Goal: Information Seeking & Learning: Compare options

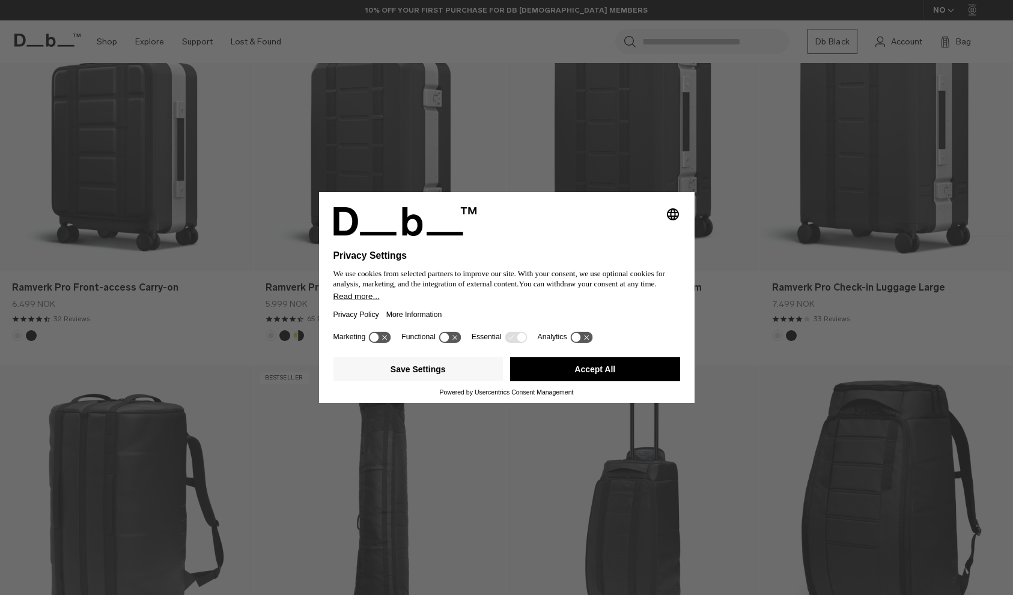
scroll to position [712, 0]
click at [749, 312] on div "Selecting an option will immediately change the language Privacy Settings We us…" at bounding box center [506, 297] width 1013 height 595
click at [645, 378] on button "Accept All" at bounding box center [595, 369] width 170 height 24
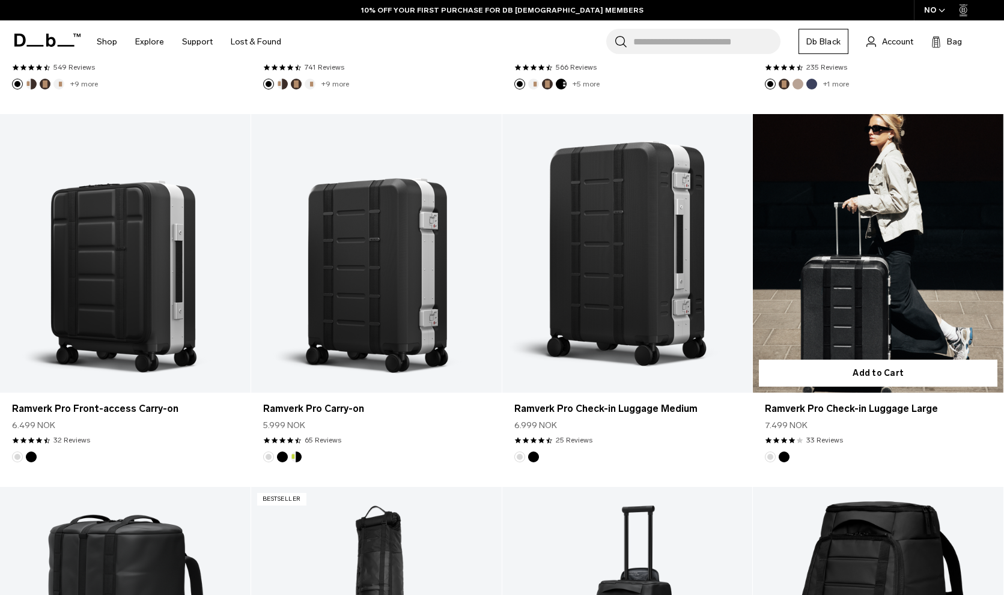
scroll to position [583, 0]
click at [845, 228] on link "Ramverk Pro Check-in Luggage Large" at bounding box center [878, 254] width 251 height 278
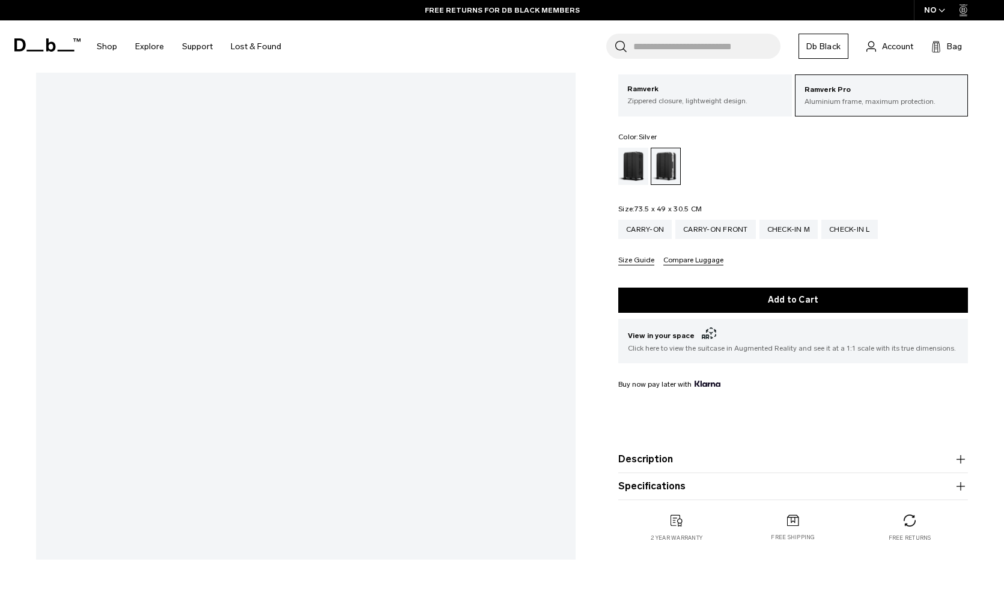
scroll to position [242, 0]
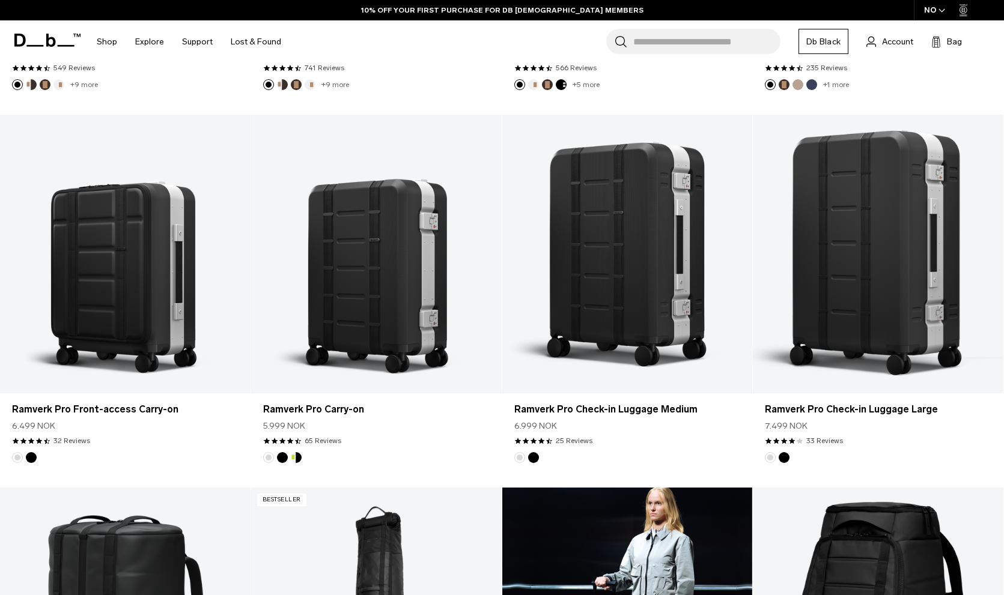
scroll to position [583, 0]
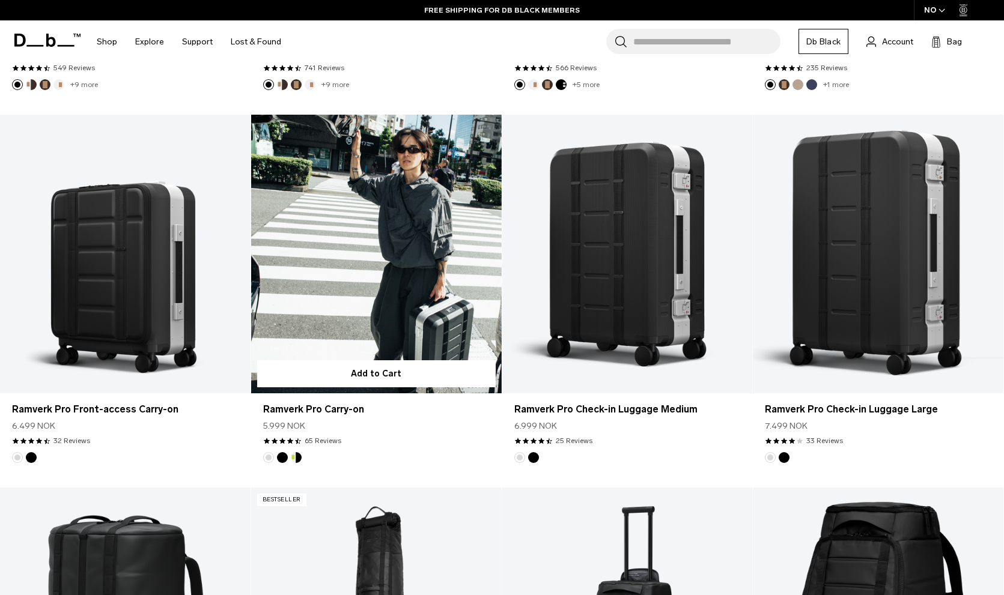
click at [349, 310] on link "Ramverk Pro Carry-on" at bounding box center [376, 254] width 251 height 278
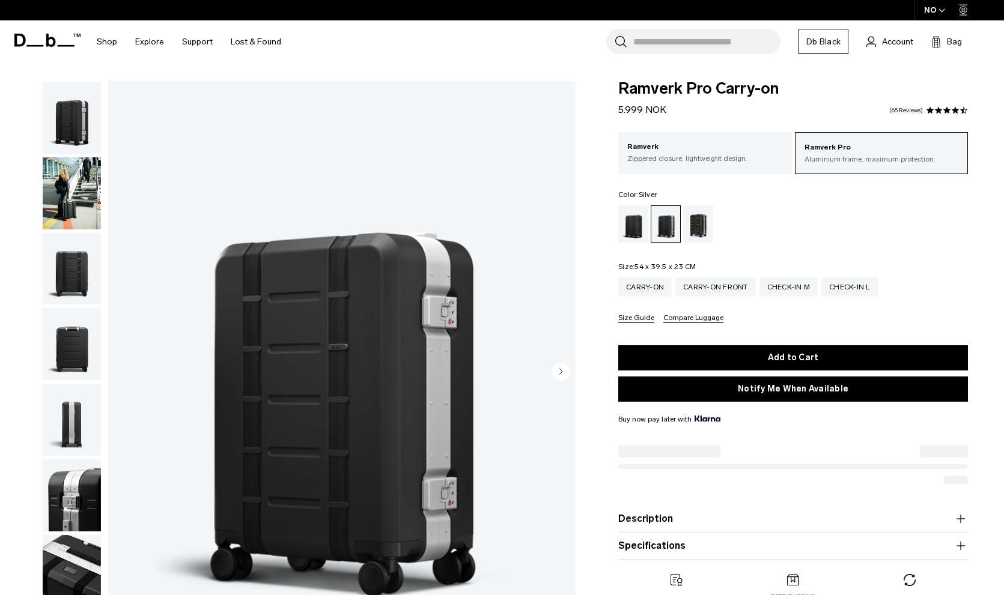
click at [72, 354] on img "button" at bounding box center [72, 344] width 58 height 72
click at [0, 0] on div at bounding box center [0, 0] width 0 height 0
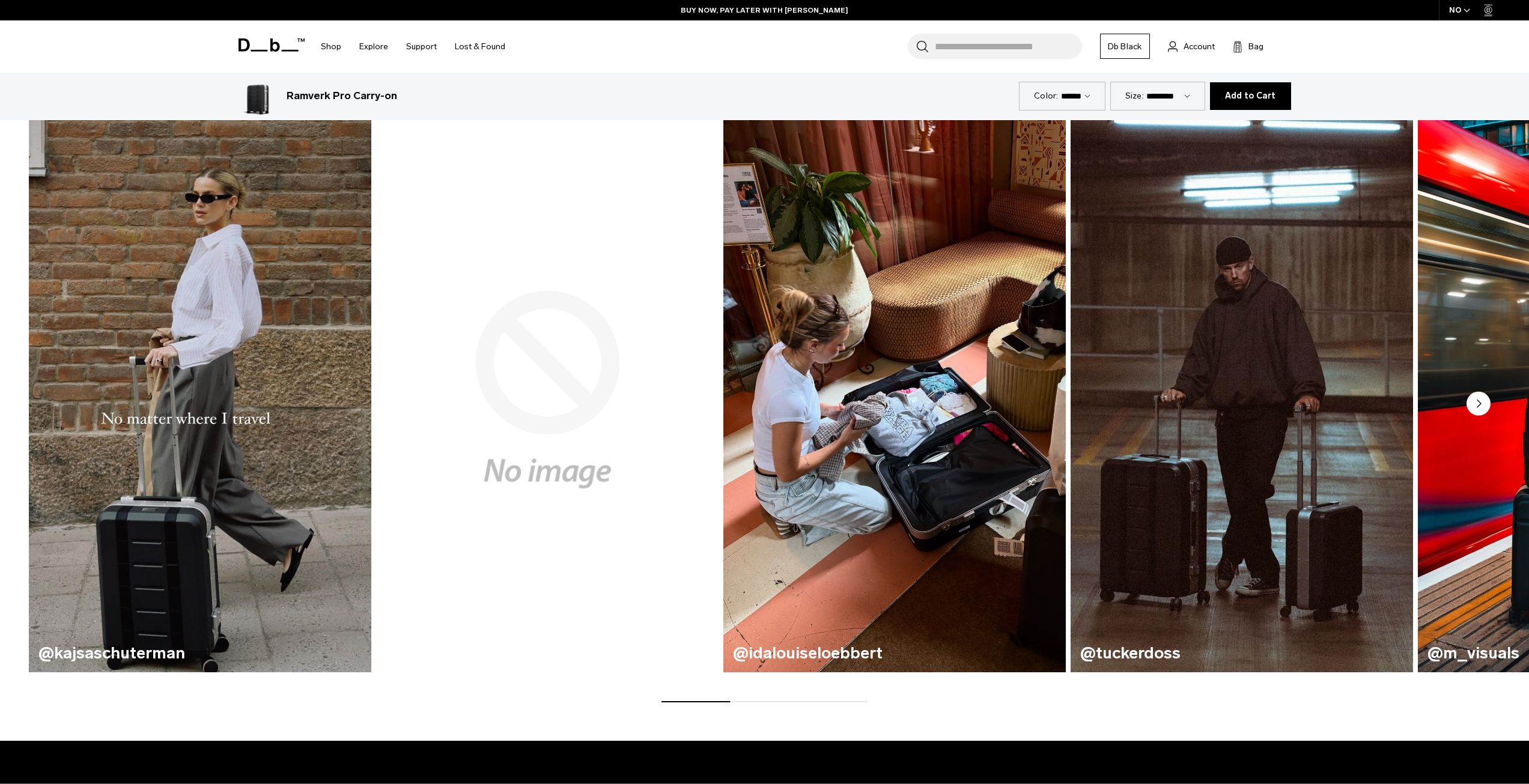
scroll to position [849, 0]
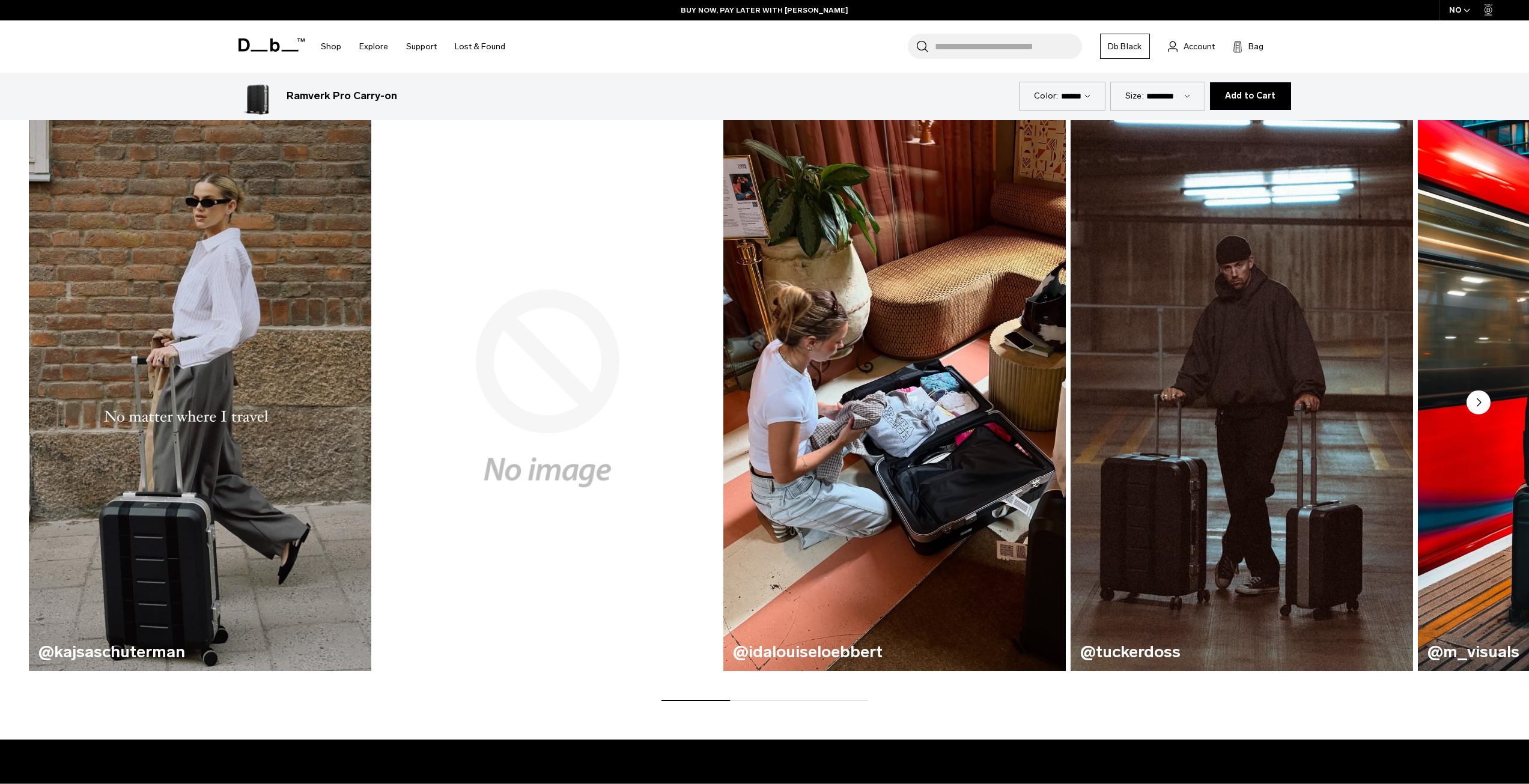
click at [863, 392] on img "3 / 6" at bounding box center [895, 388] width 353 height 582
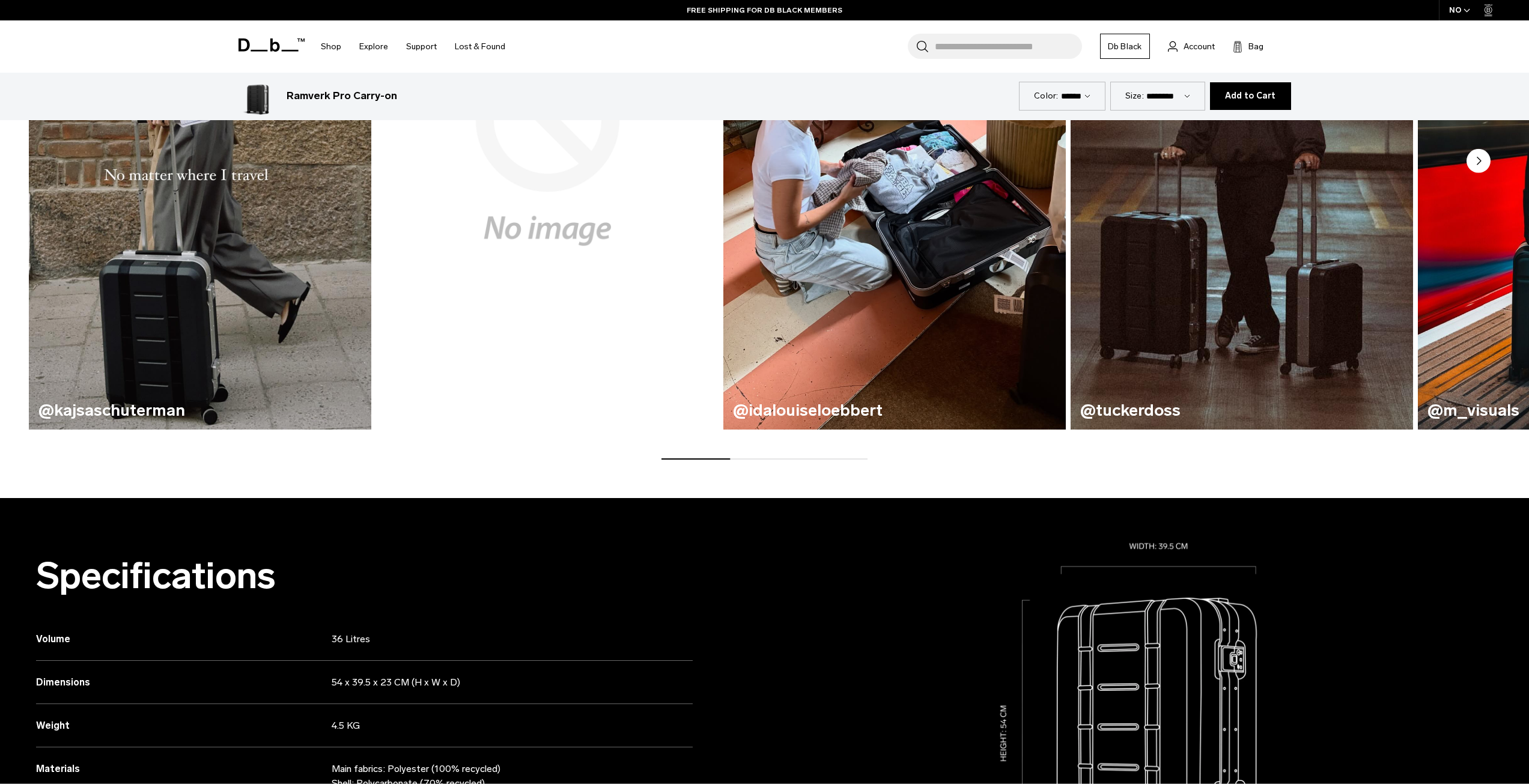
scroll to position [1090, 0]
drag, startPoint x: 730, startPoint y: 457, endPoint x: 824, endPoint y: 462, distance: 93.8
click at [823, 463] on div "From our community @kajsaschuterman @morganschwarz @idalouiseloebbert @tuckerdo…" at bounding box center [764, 137] width 1529 height 724
click at [825, 461] on div "From our community @kajsaschuterman @morganschwarz @idalouiseloebbert @tuckerdo…" at bounding box center [764, 137] width 1529 height 724
drag, startPoint x: 833, startPoint y: 458, endPoint x: 851, endPoint y: 459, distance: 17.5
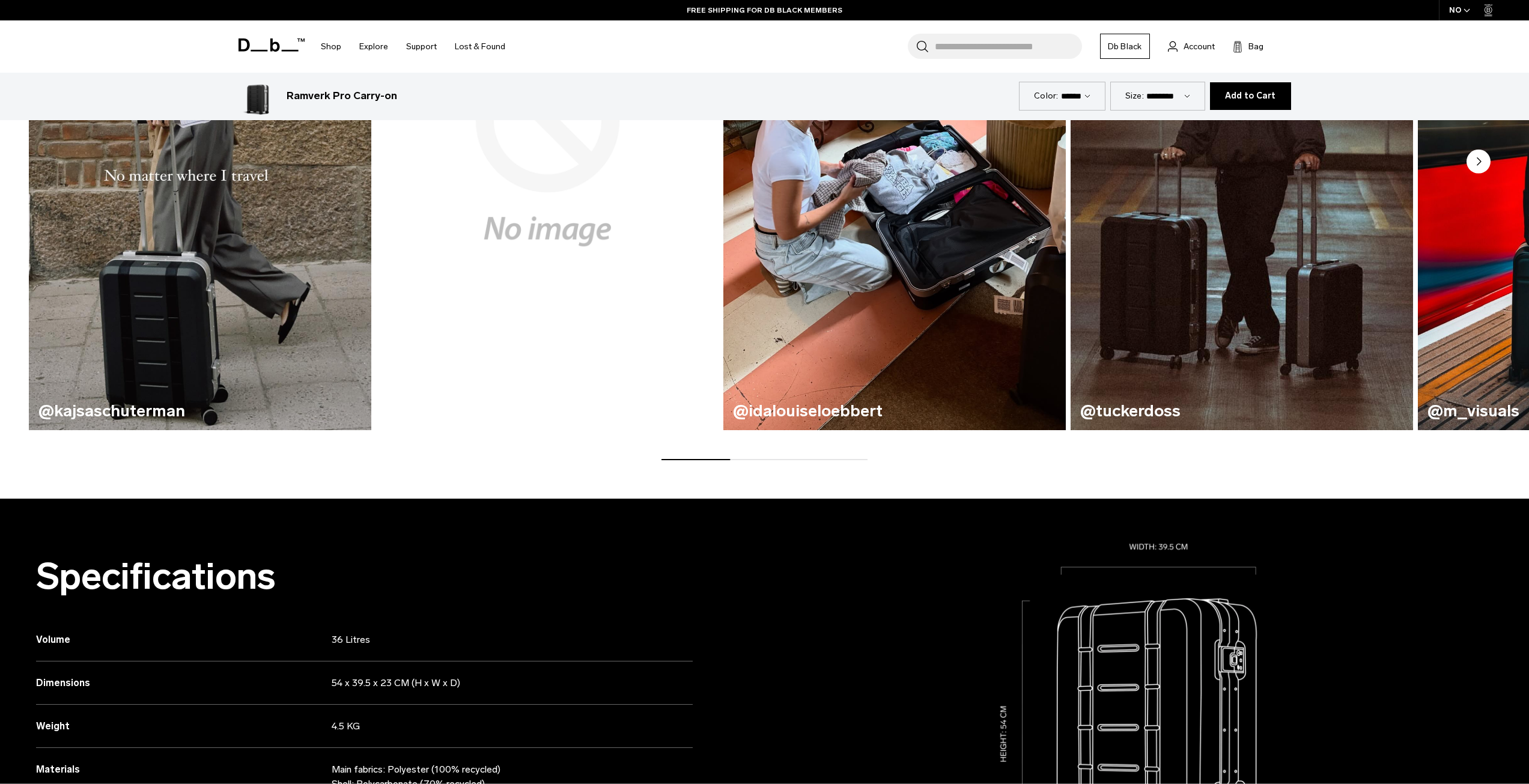
click at [834, 458] on div "@kajsaschuterman @morganschwarz @idalouiseloebbert @tuckerdoss @m_visuals" at bounding box center [764, 162] width 1529 height 595
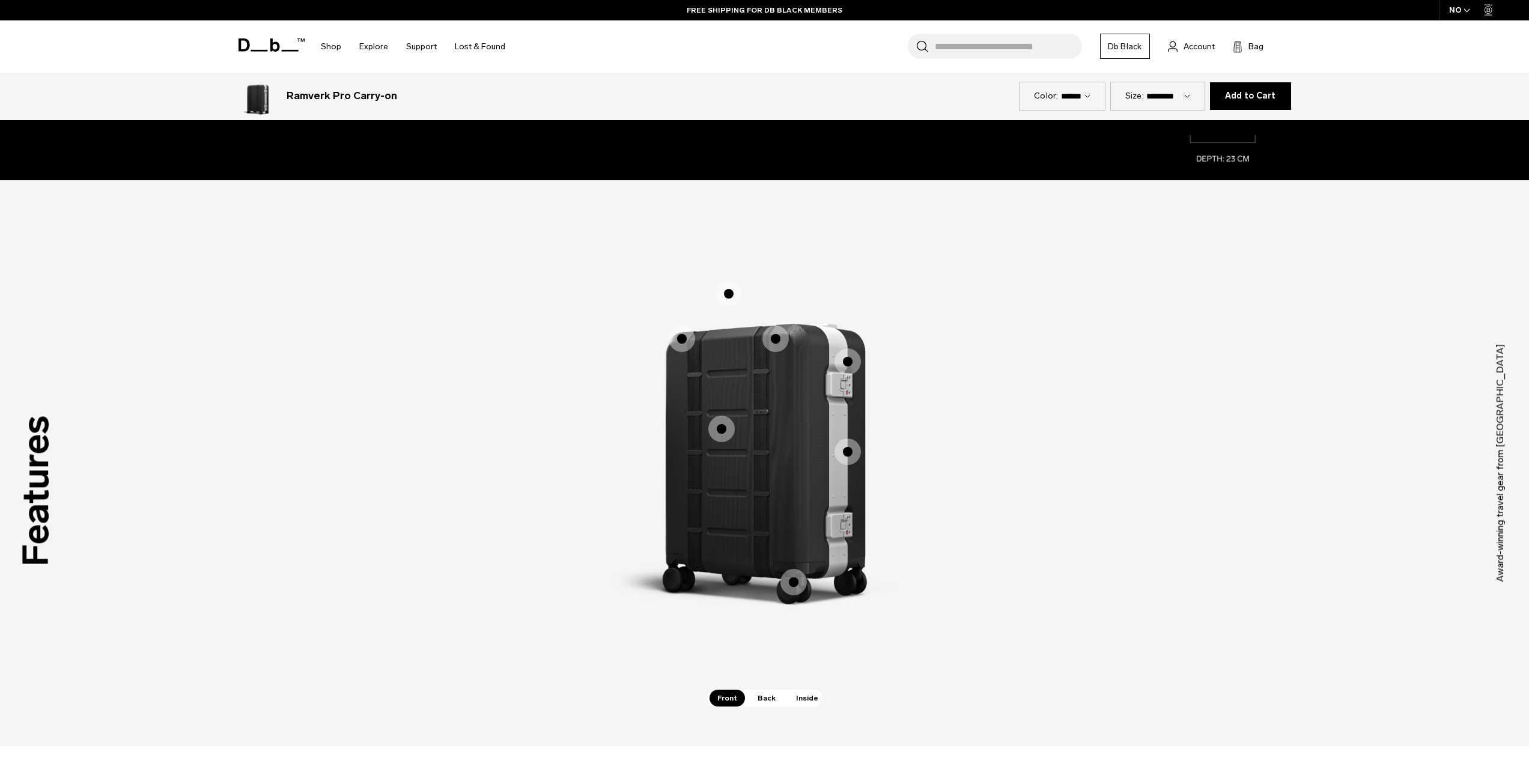
scroll to position [1852, 0]
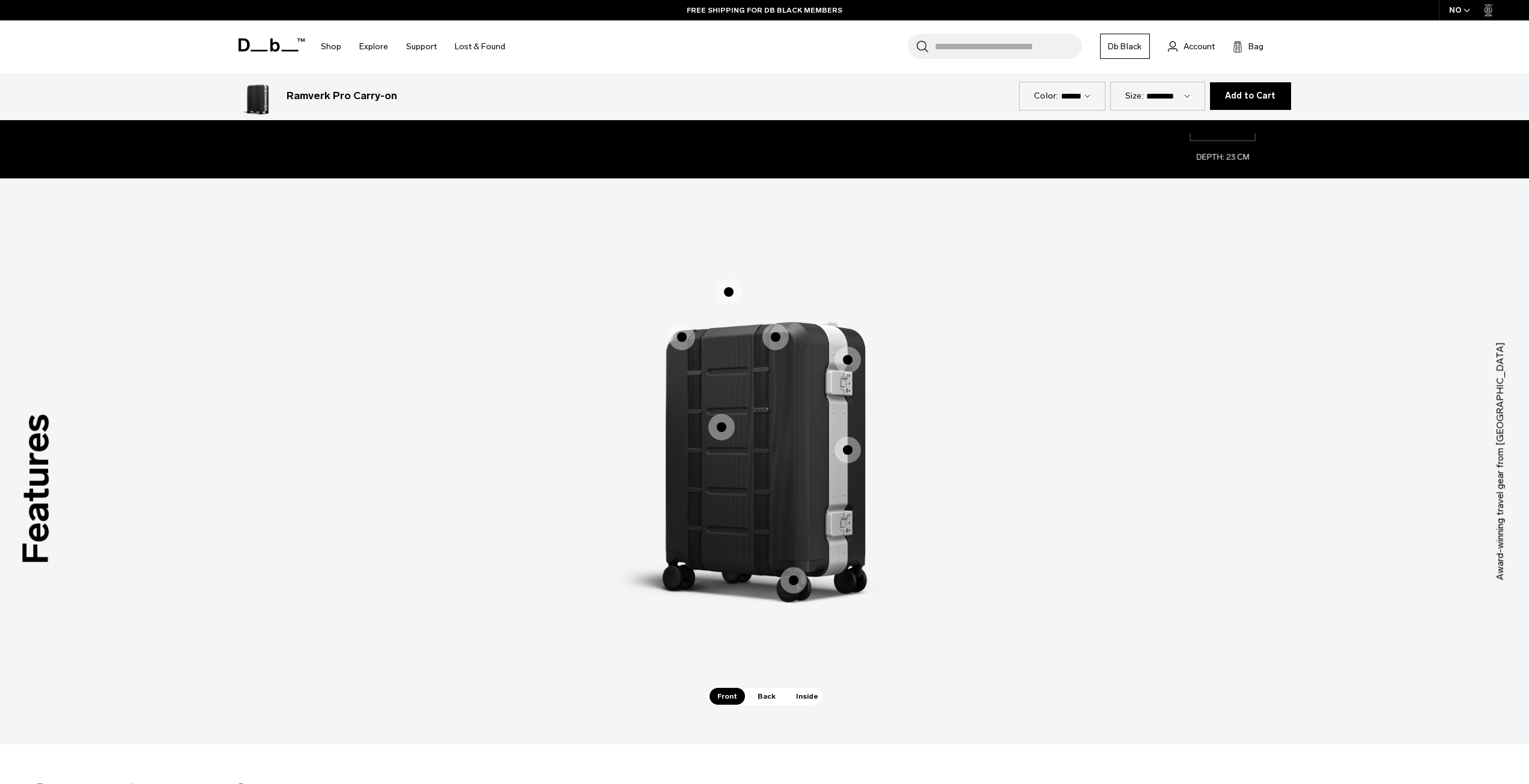
click at [726, 431] on span "1 / 3" at bounding box center [721, 427] width 26 height 26
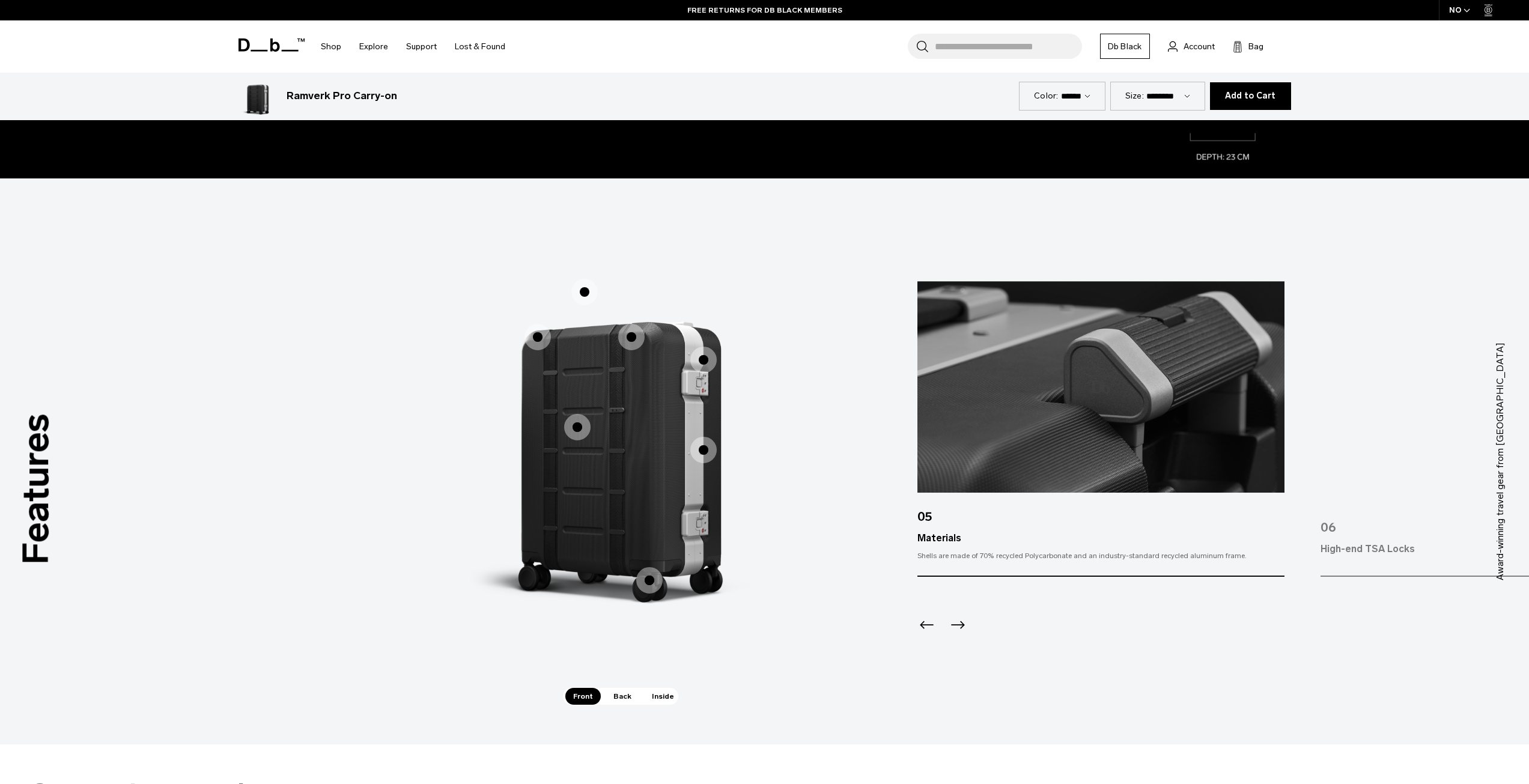
click at [705, 451] on span "1 / 3" at bounding box center [703, 450] width 26 height 26
click at [706, 359] on span "1 / 3" at bounding box center [703, 360] width 26 height 26
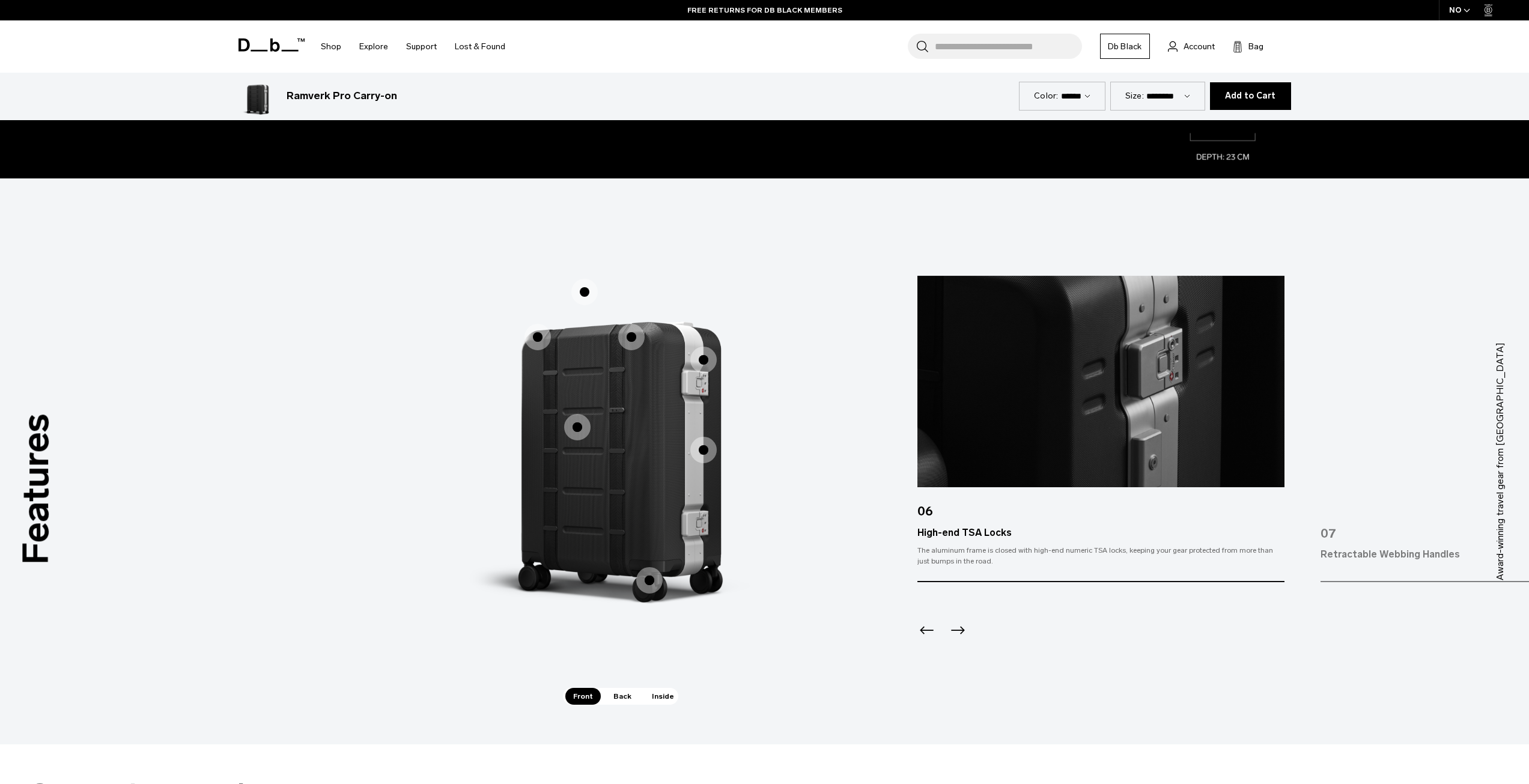
click at [629, 336] on span "1 / 3" at bounding box center [631, 337] width 26 height 26
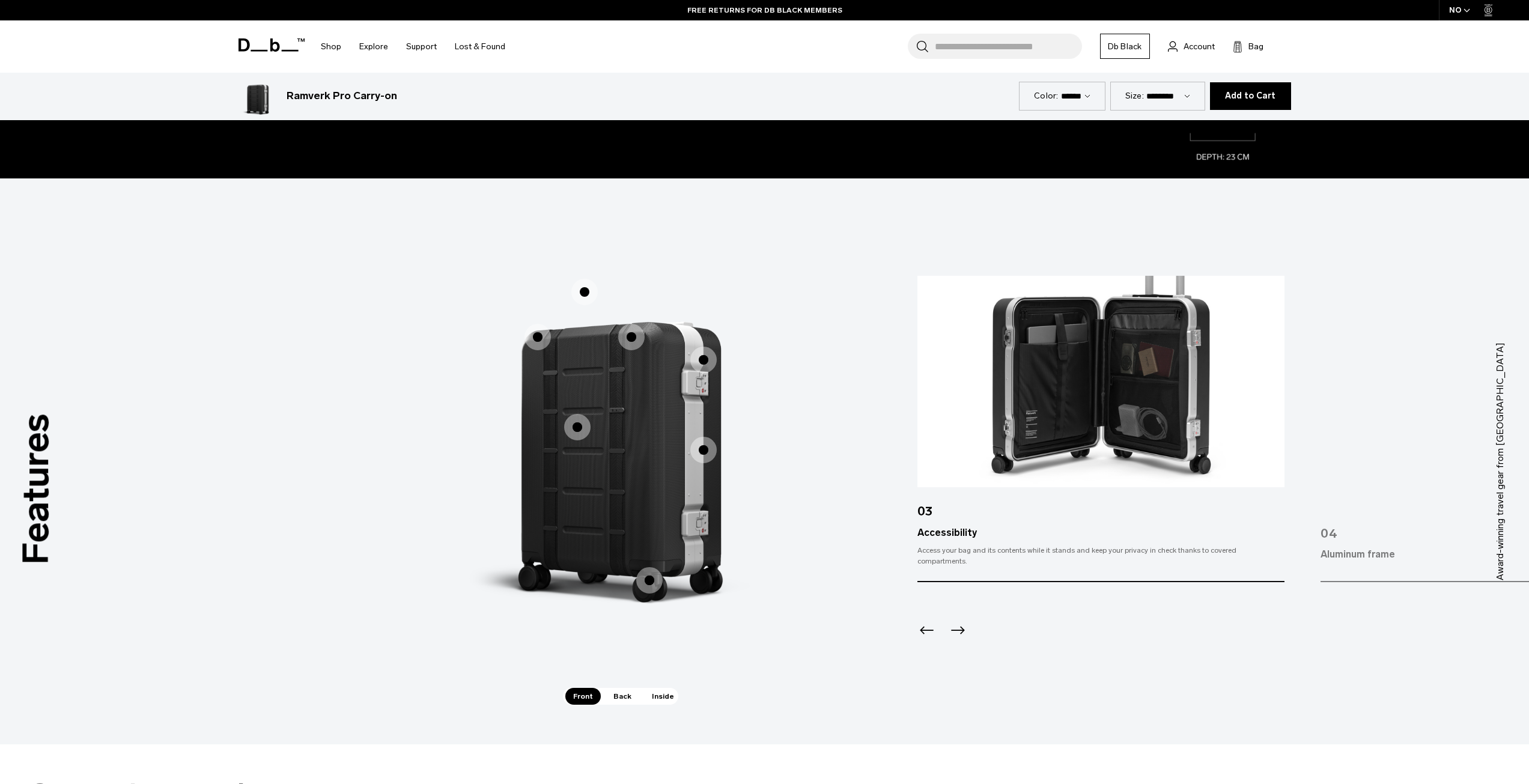
click at [546, 337] on span "1 / 3" at bounding box center [537, 337] width 26 height 26
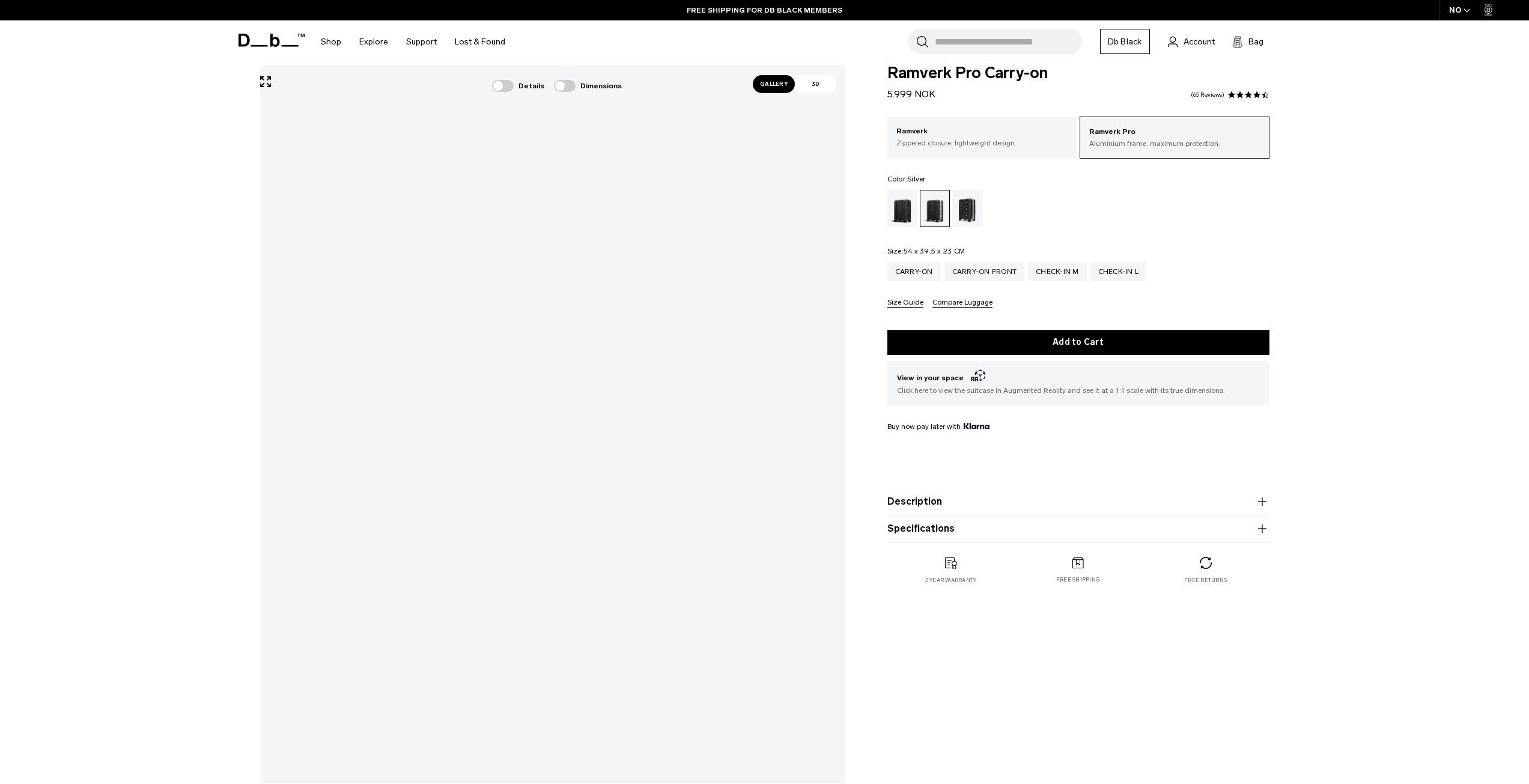
scroll to position [0, 0]
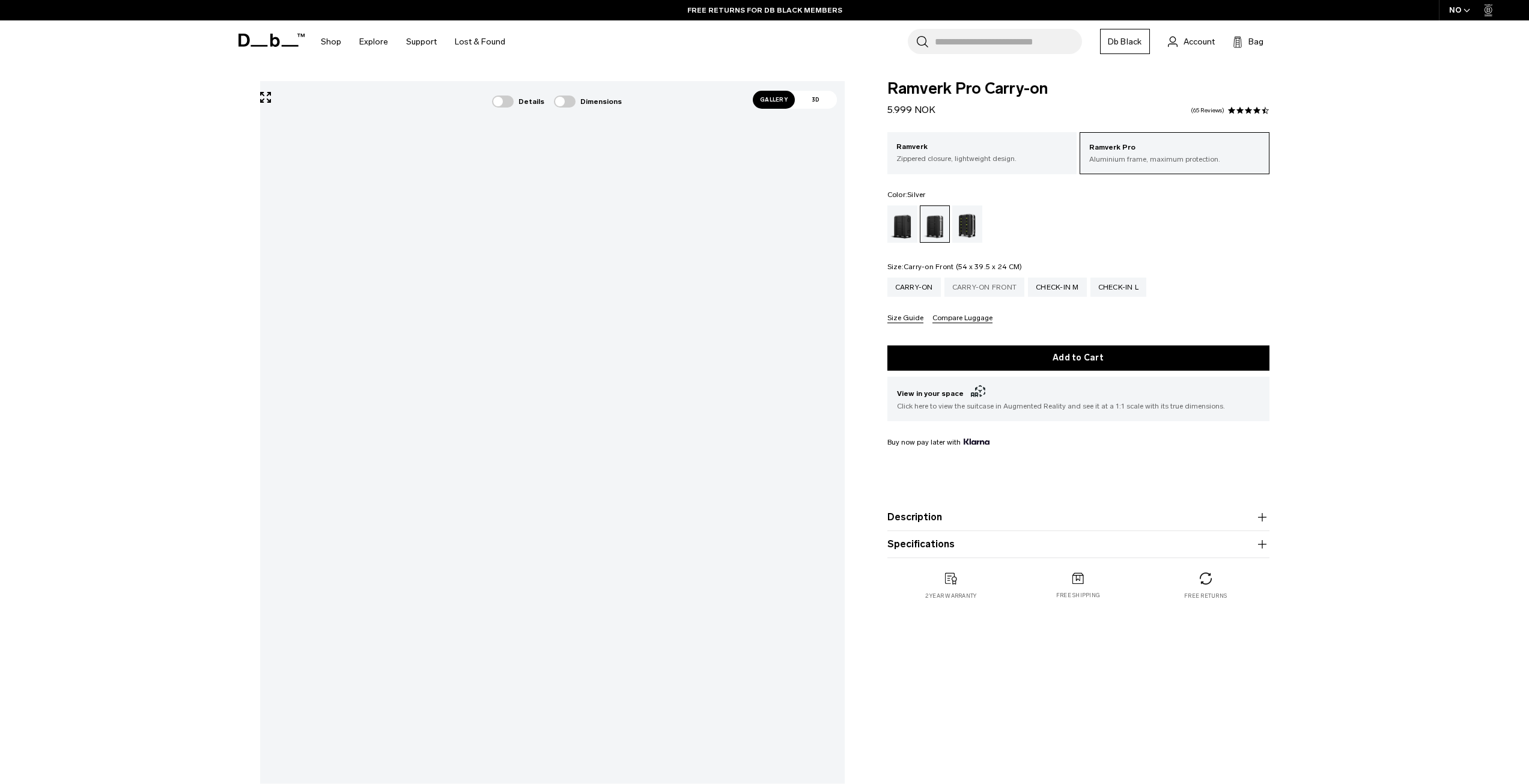
click at [1002, 290] on div "Carry-on Front" at bounding box center [984, 287] width 81 height 19
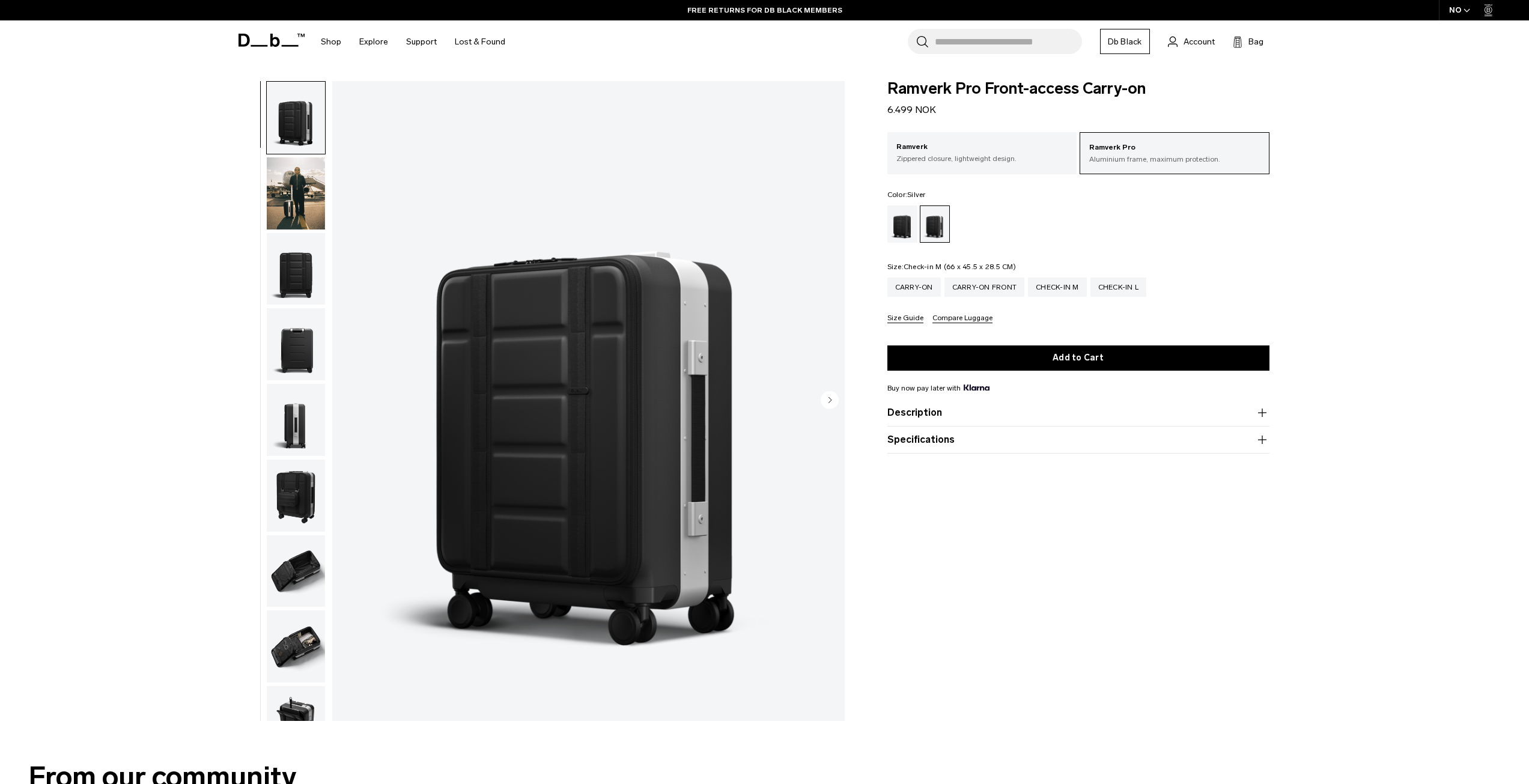
click at [1003, 287] on div "Check-in M" at bounding box center [1057, 287] width 59 height 19
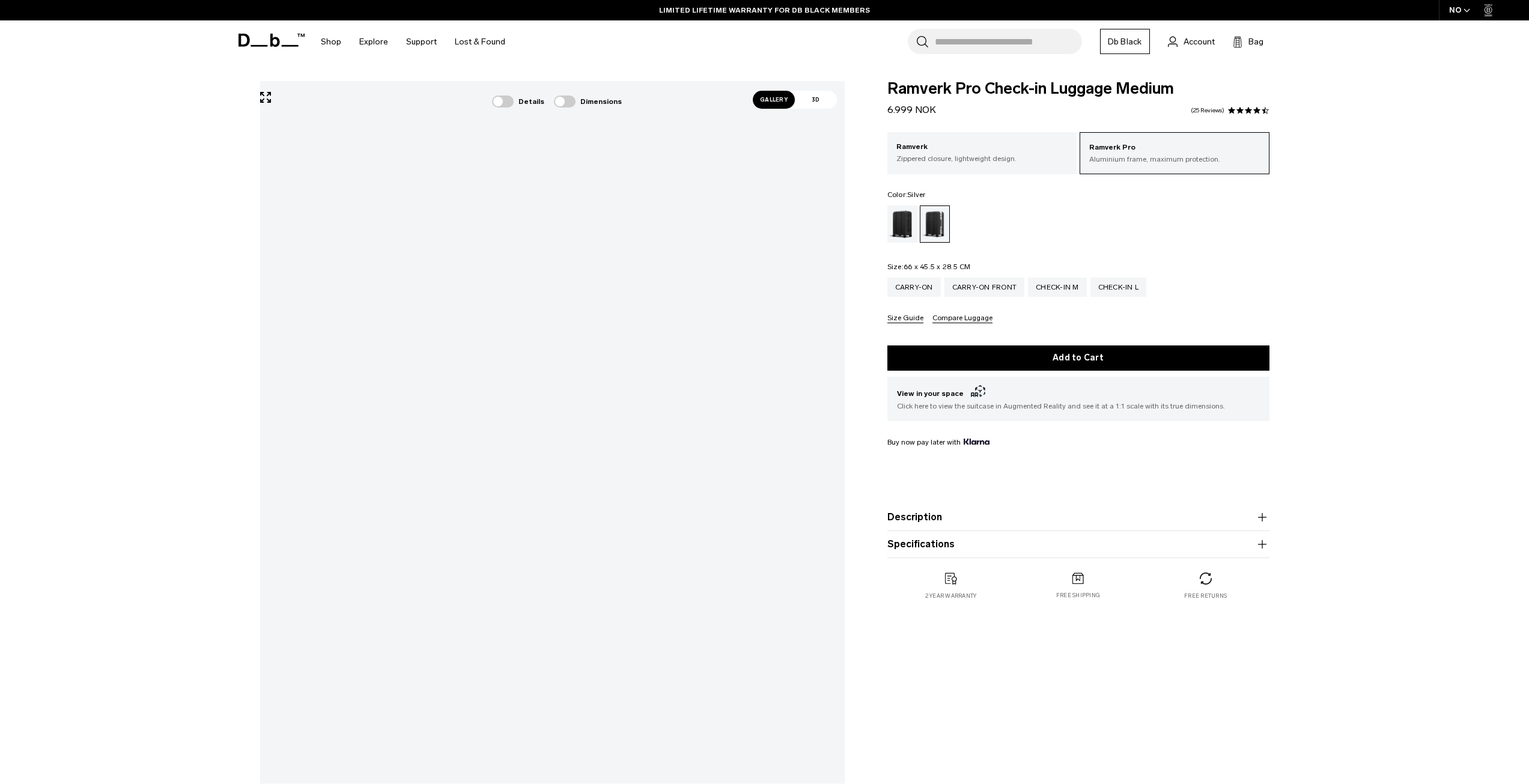
click at [571, 98] on span at bounding box center [565, 102] width 22 height 12
click at [509, 105] on span at bounding box center [503, 102] width 22 height 12
click at [569, 173] on div at bounding box center [574, 176] width 14 height 14
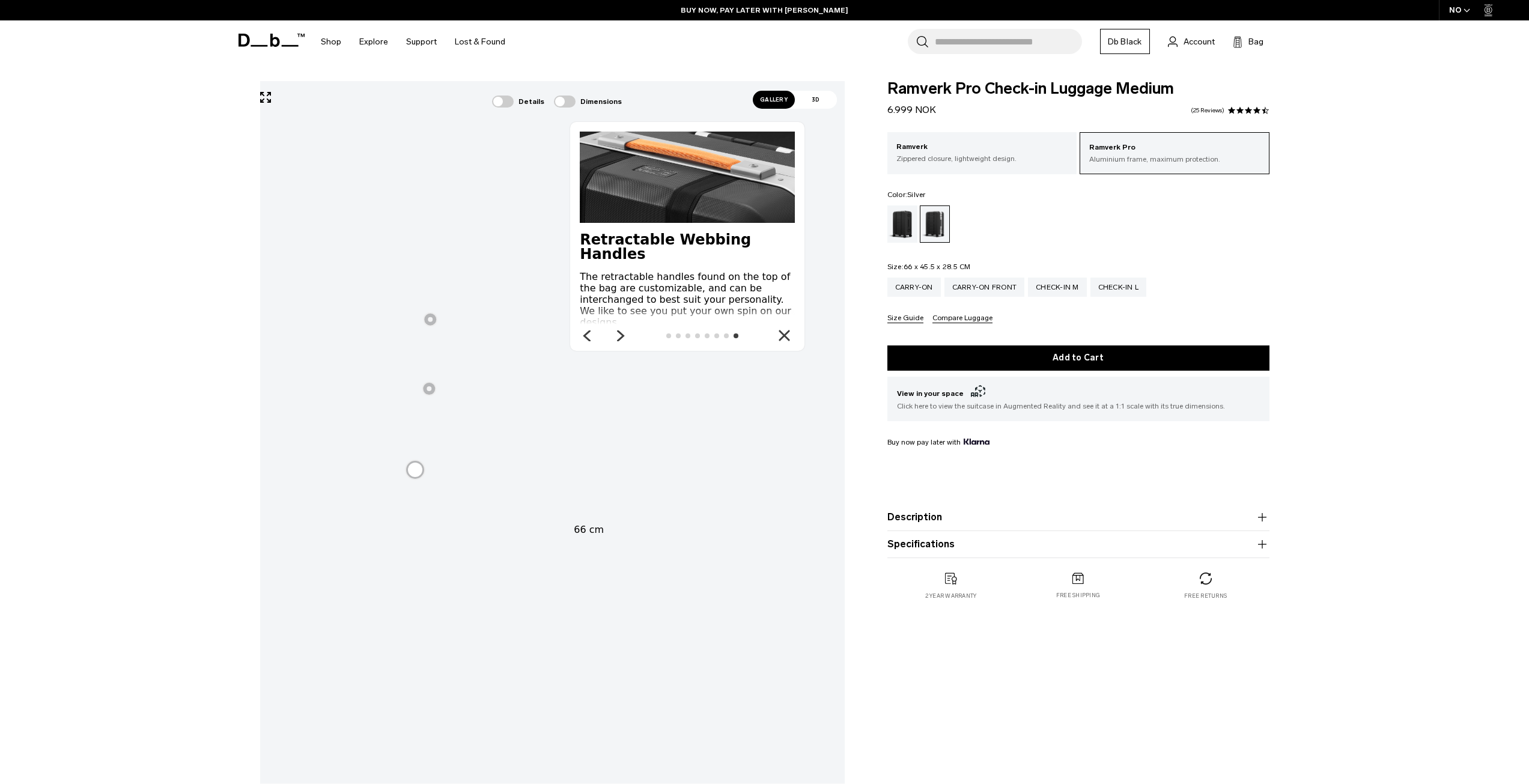
click at [786, 339] on icon "Close" at bounding box center [784, 336] width 12 height 12
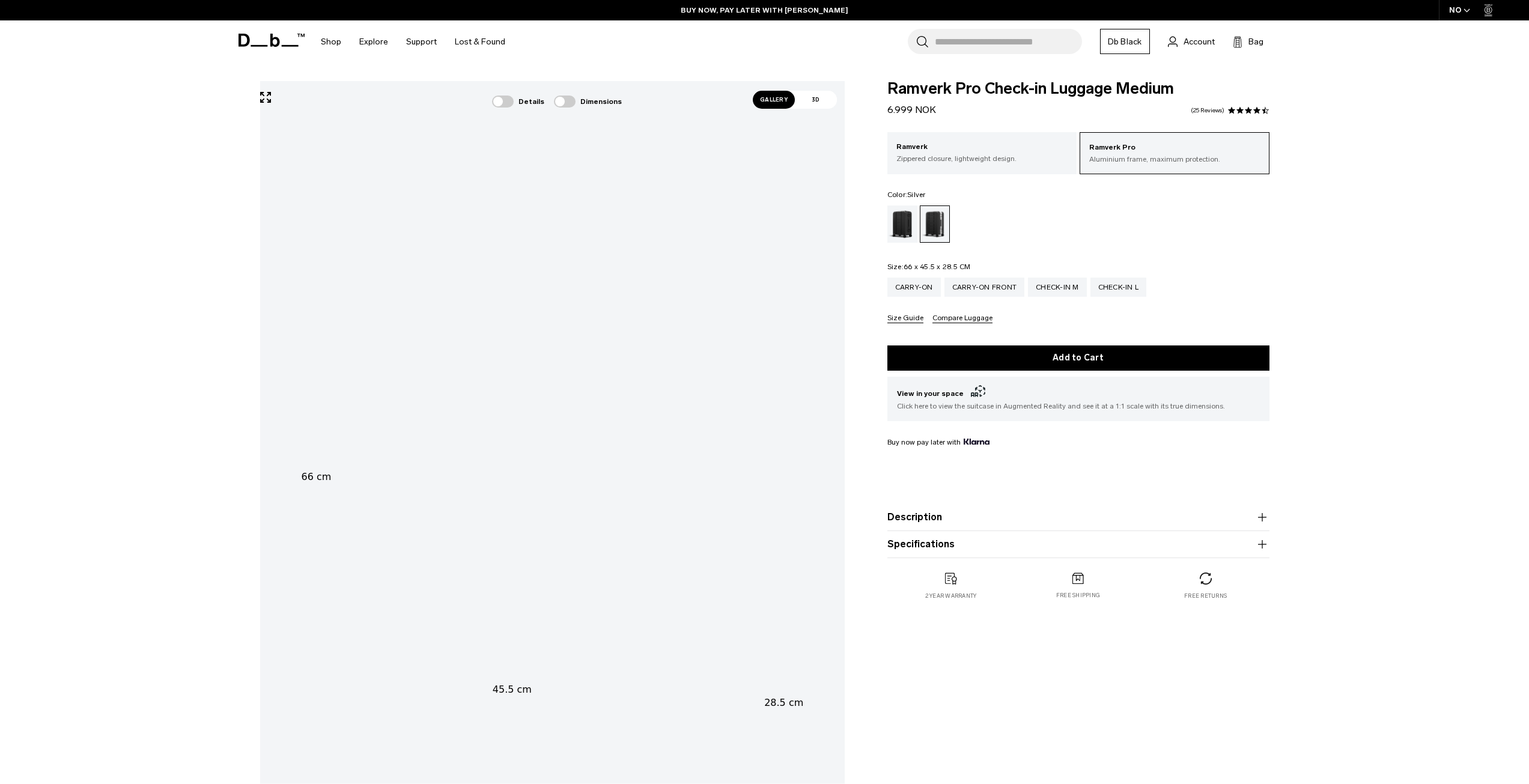
click at [688, 639] on div "45.5 cm 66 cm 28.5 cm" at bounding box center [552, 469] width 585 height 777
click at [774, 96] on span "Gallery" at bounding box center [774, 100] width 42 height 18
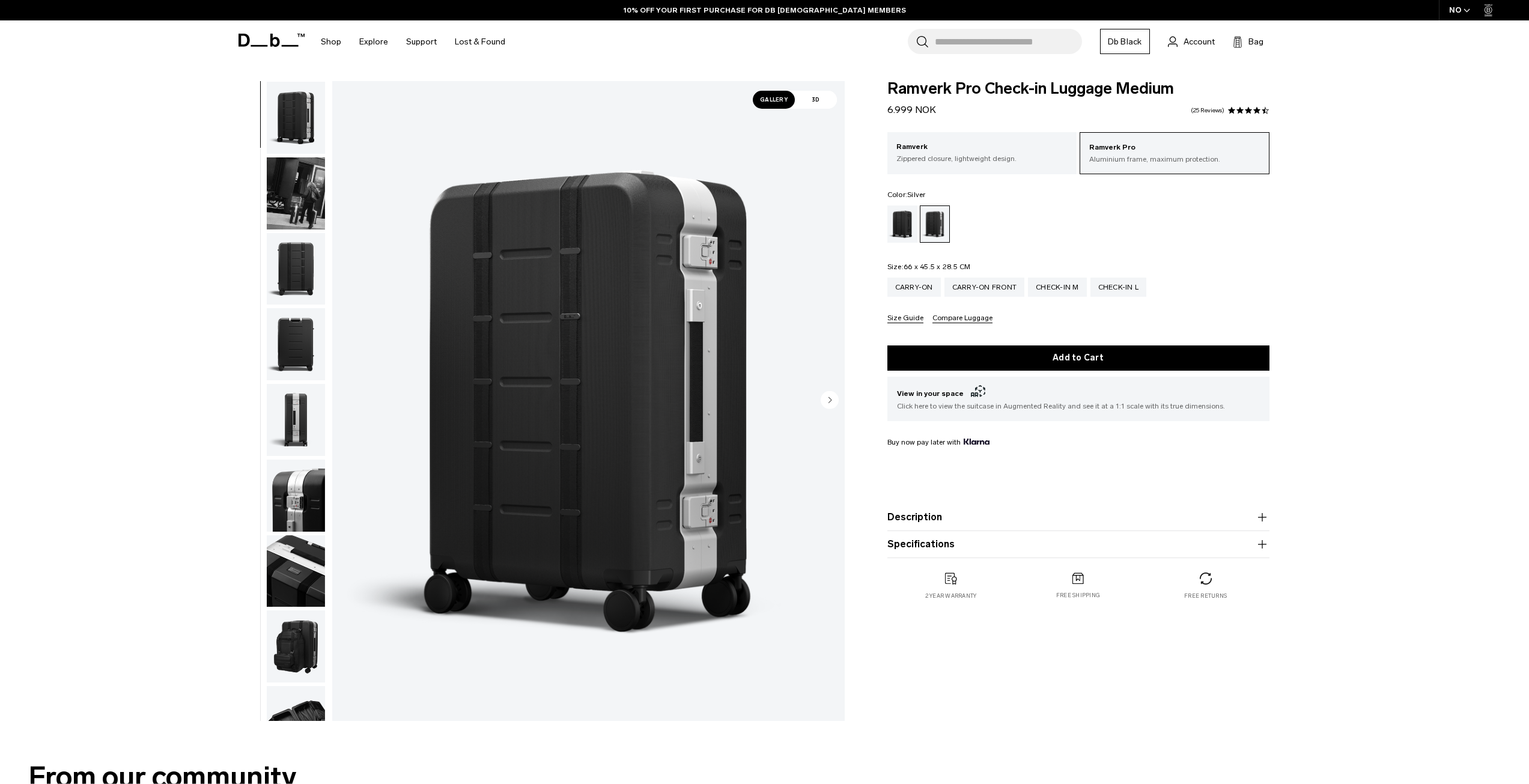
click at [300, 433] on img "button" at bounding box center [296, 420] width 58 height 72
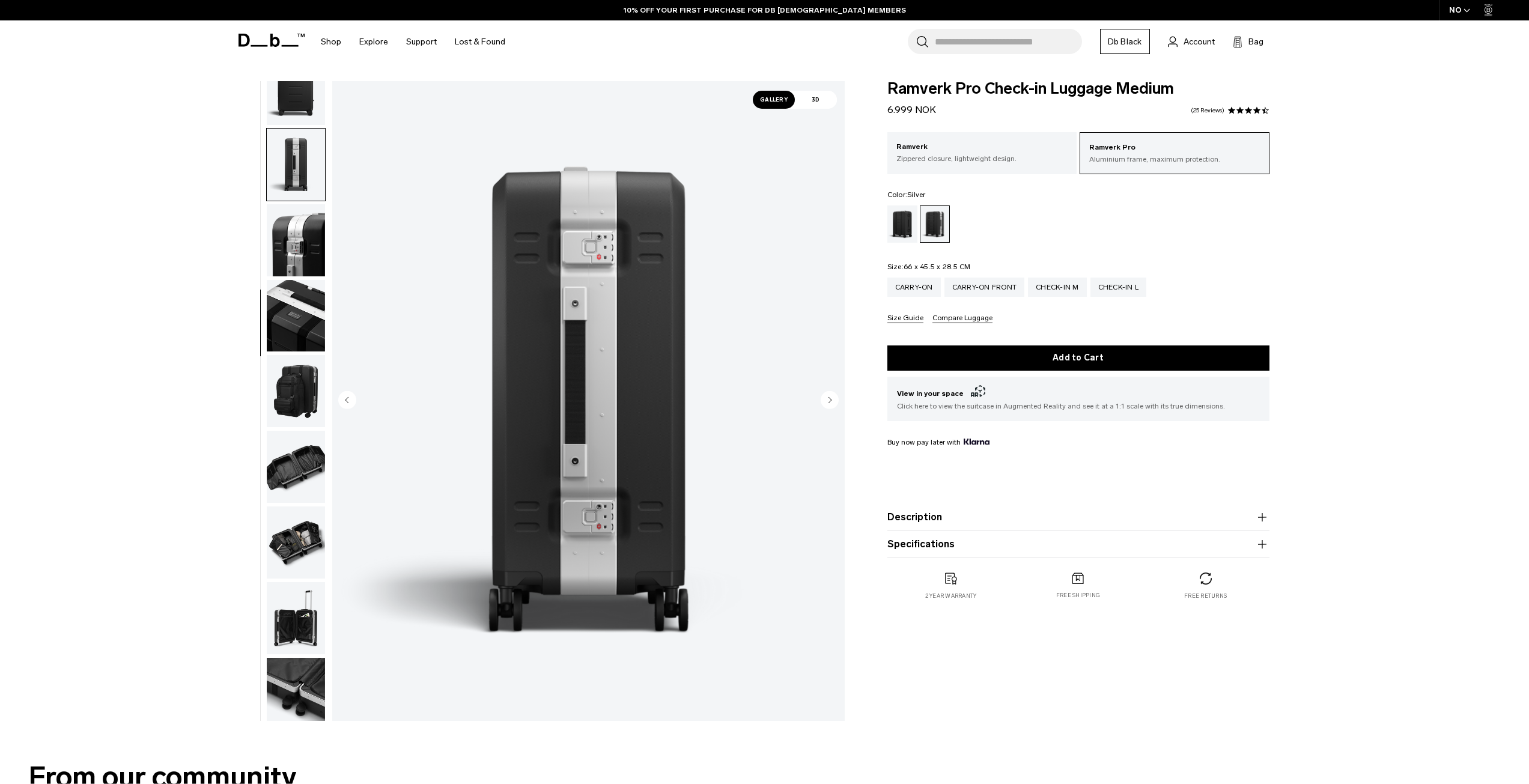
scroll to position [264, 0]
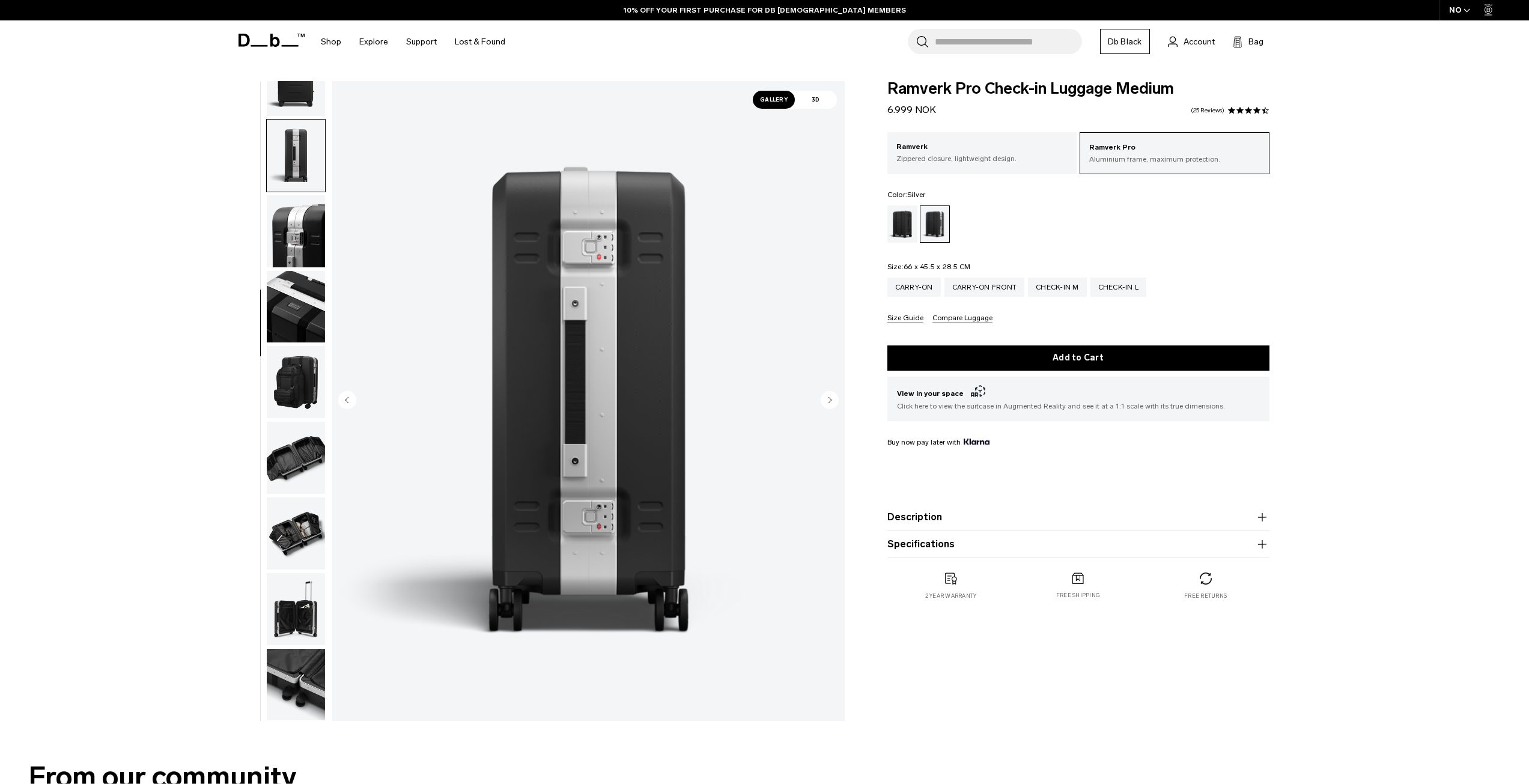
click at [315, 561] on img "button" at bounding box center [296, 533] width 58 height 72
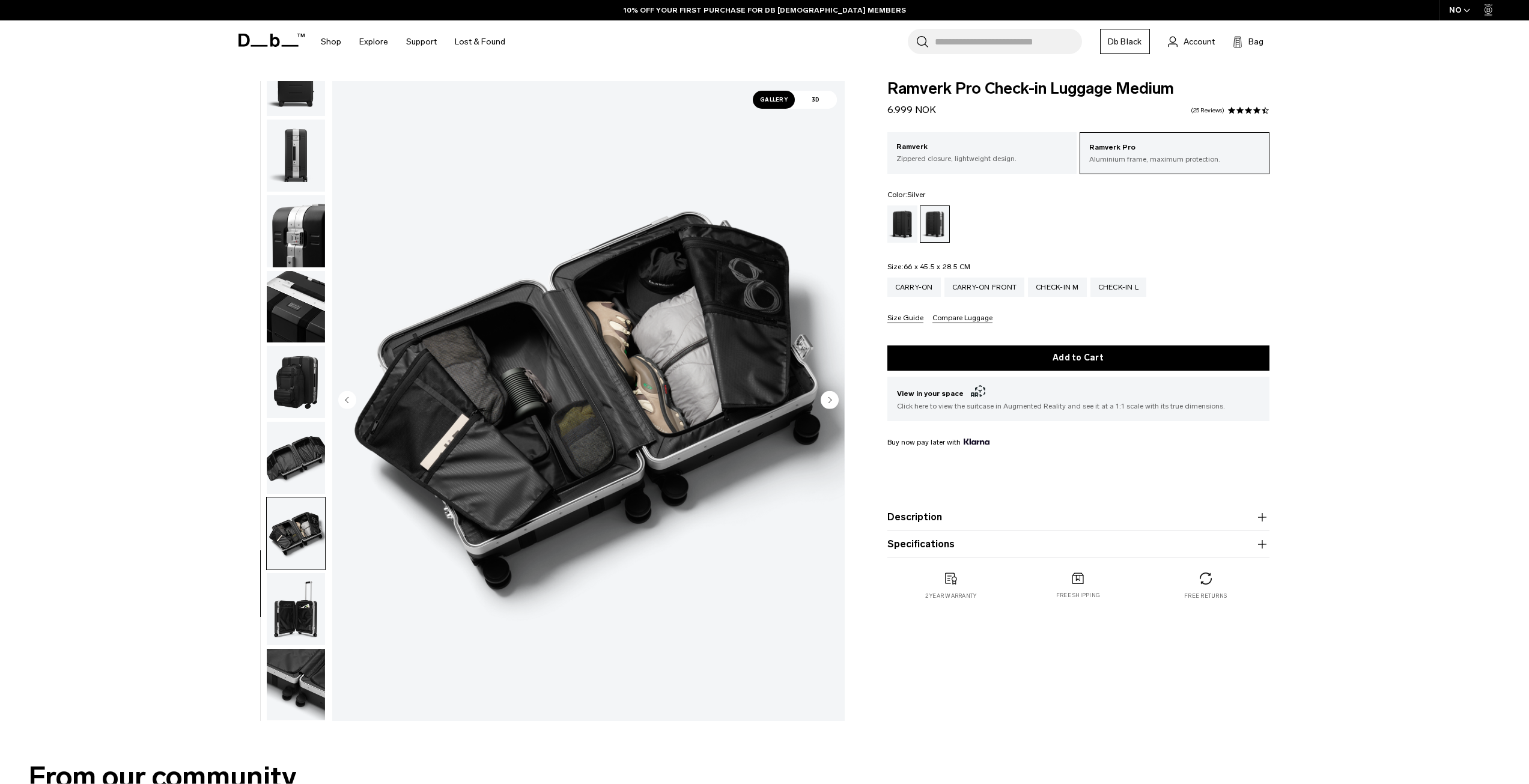
click at [568, 433] on img at bounding box center [588, 401] width 512 height 640
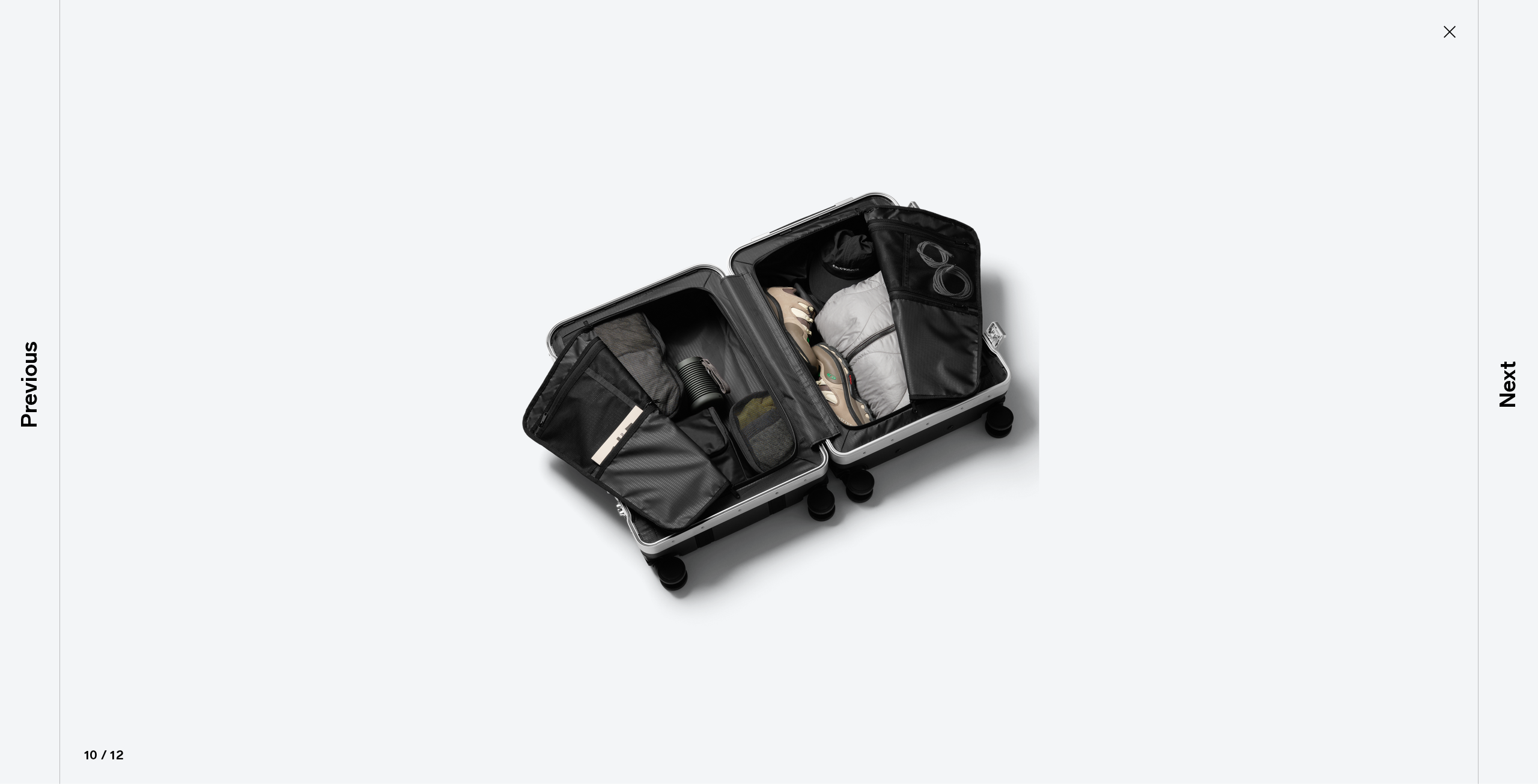
click at [1453, 32] on icon at bounding box center [1449, 31] width 19 height 19
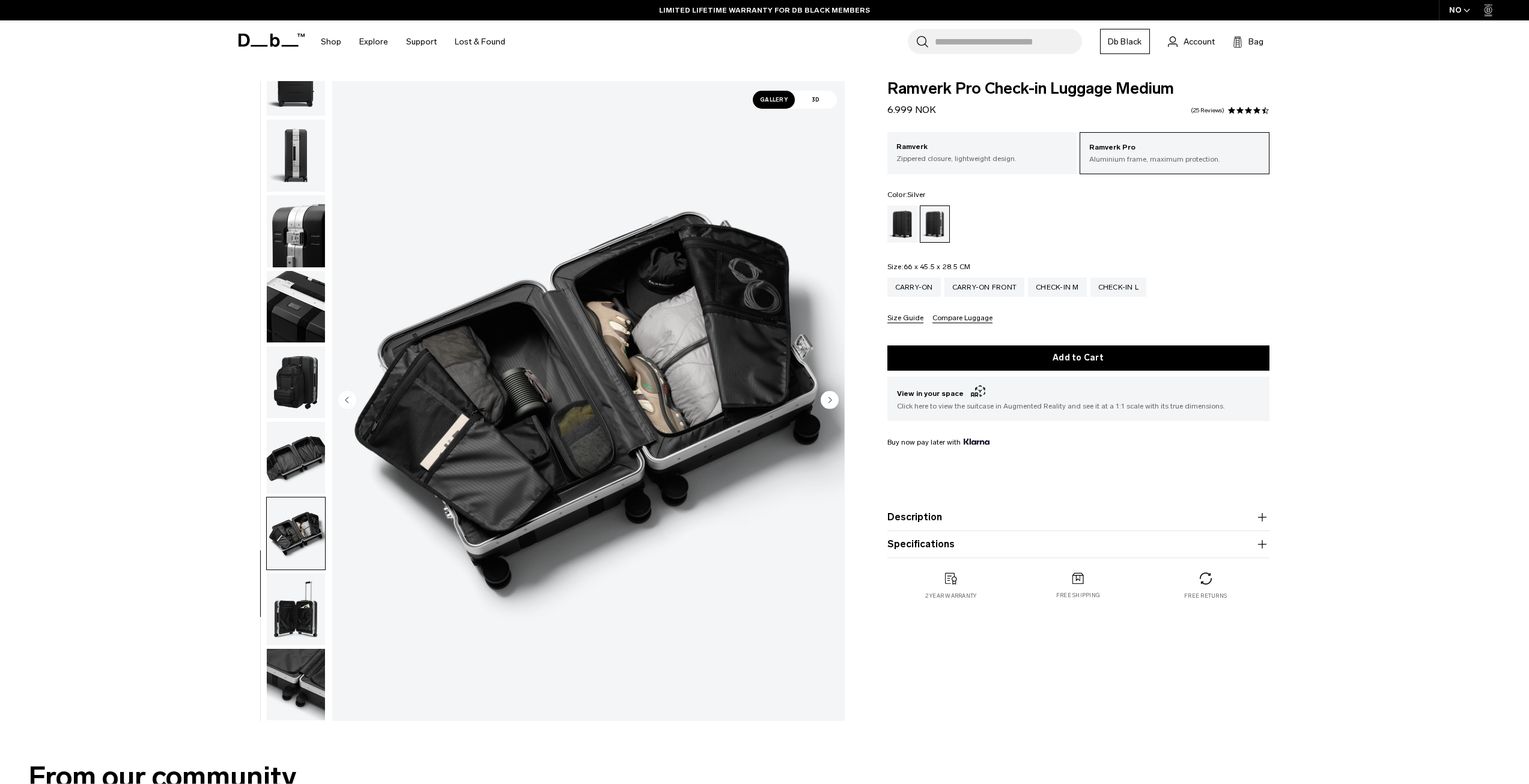
click at [296, 613] on img "button" at bounding box center [296, 609] width 58 height 72
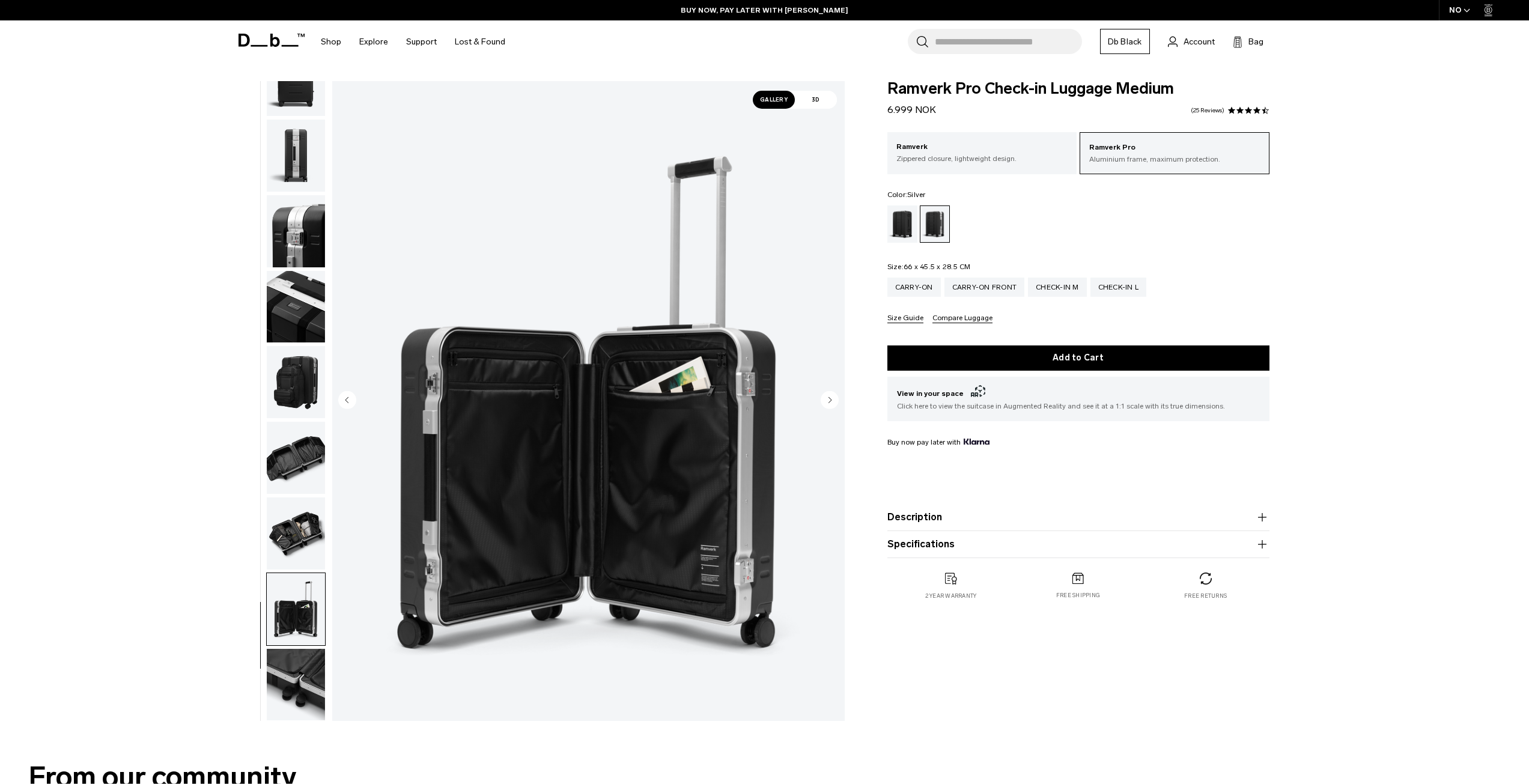
click at [304, 670] on img "button" at bounding box center [296, 685] width 58 height 72
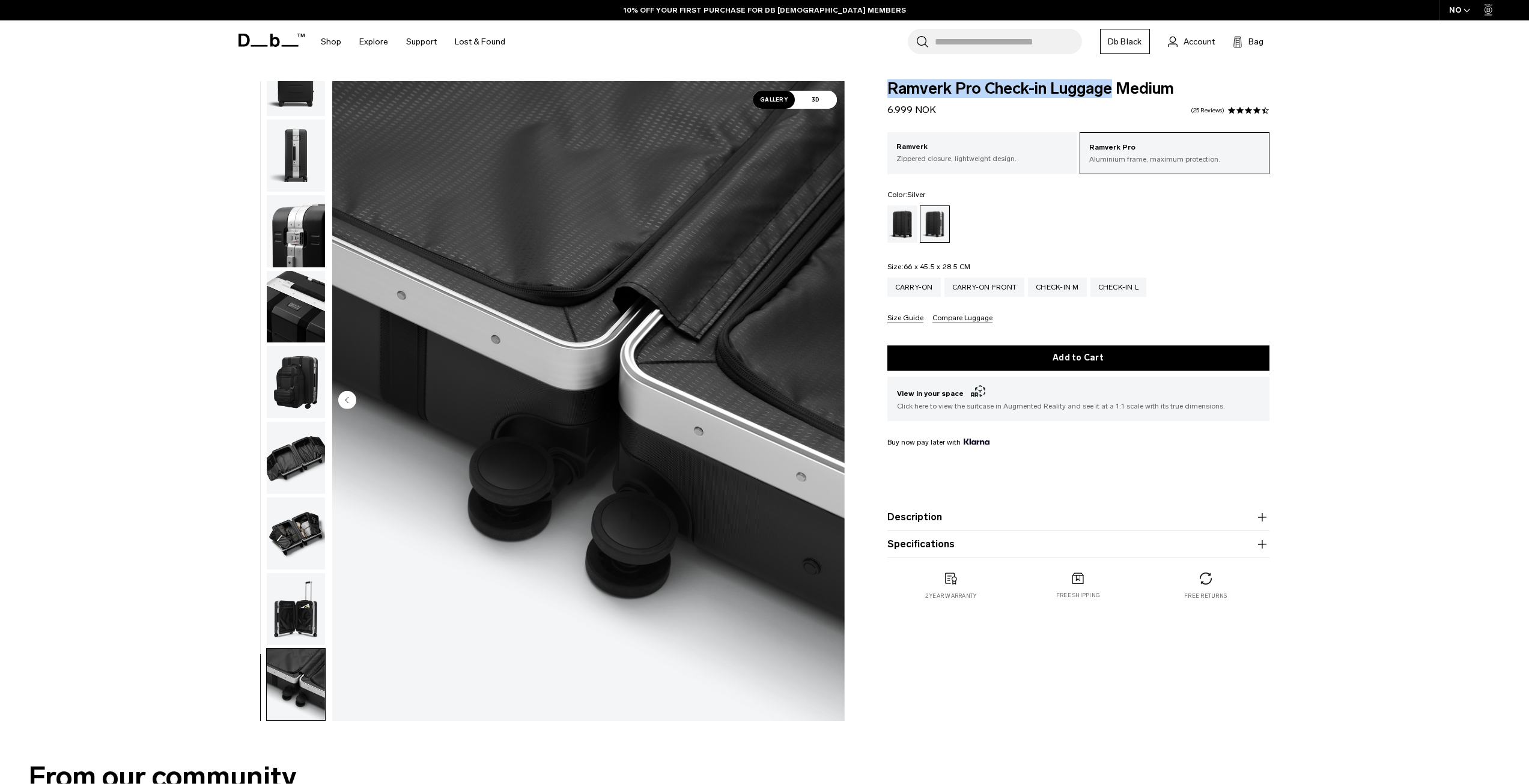
drag, startPoint x: 890, startPoint y: 85, endPoint x: 1111, endPoint y: 90, distance: 221.1
click at [1111, 90] on span "Ramverk Pro Check-in Luggage Medium" at bounding box center [1078, 89] width 382 height 16
click at [928, 296] on div "Carry-on" at bounding box center [913, 287] width 53 height 19
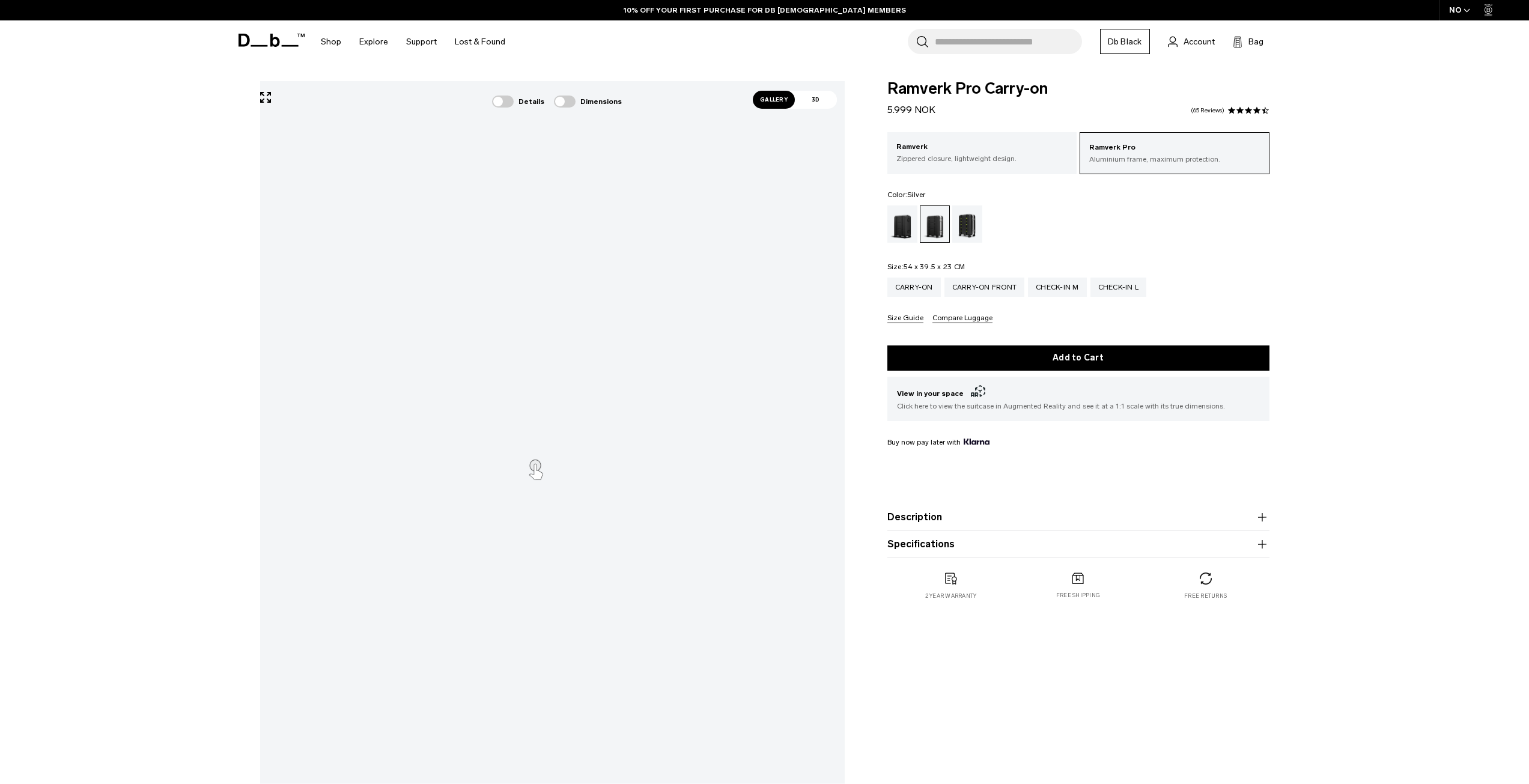
click at [759, 106] on span "Gallery" at bounding box center [774, 100] width 42 height 18
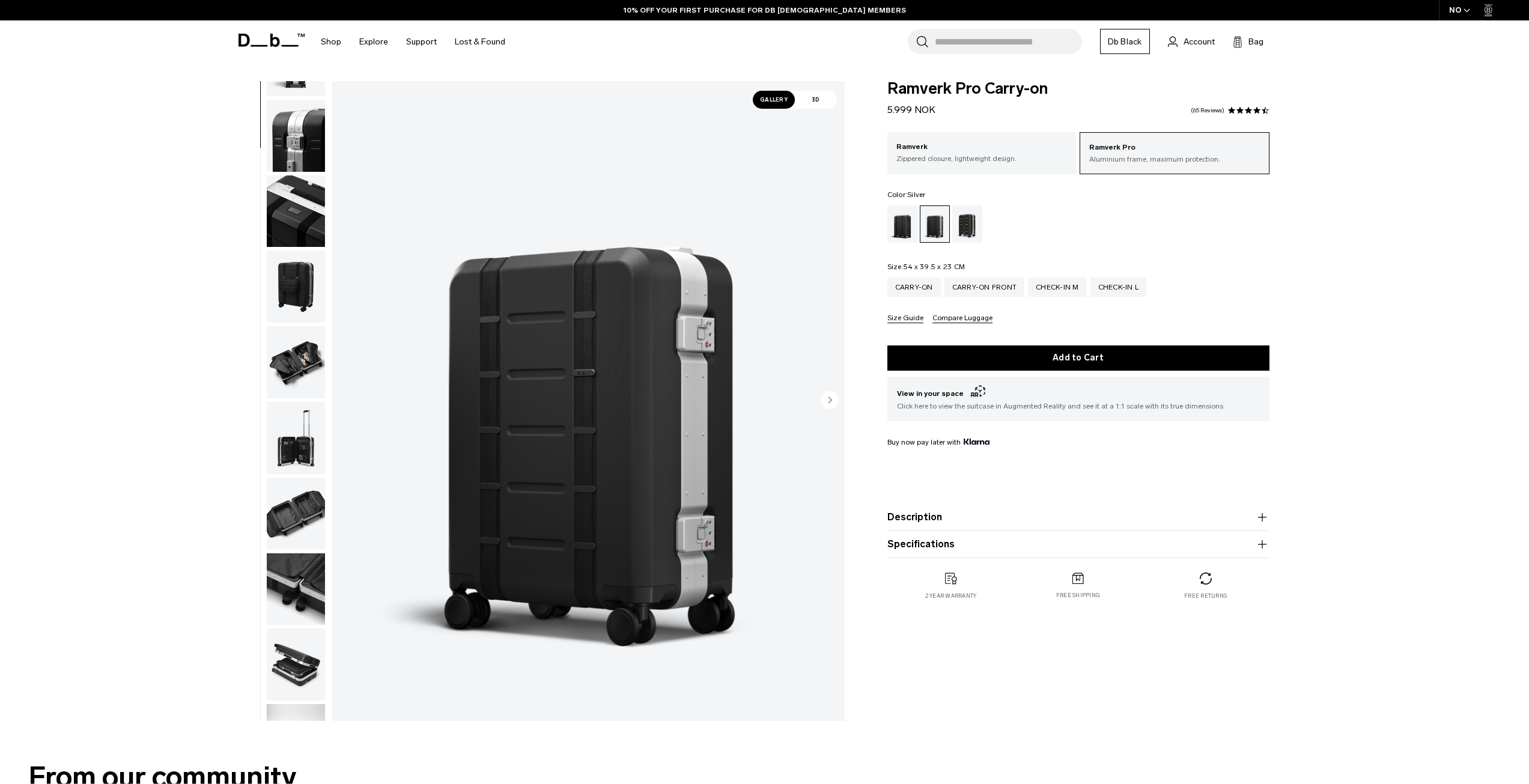
click at [289, 278] on img "button" at bounding box center [296, 287] width 58 height 72
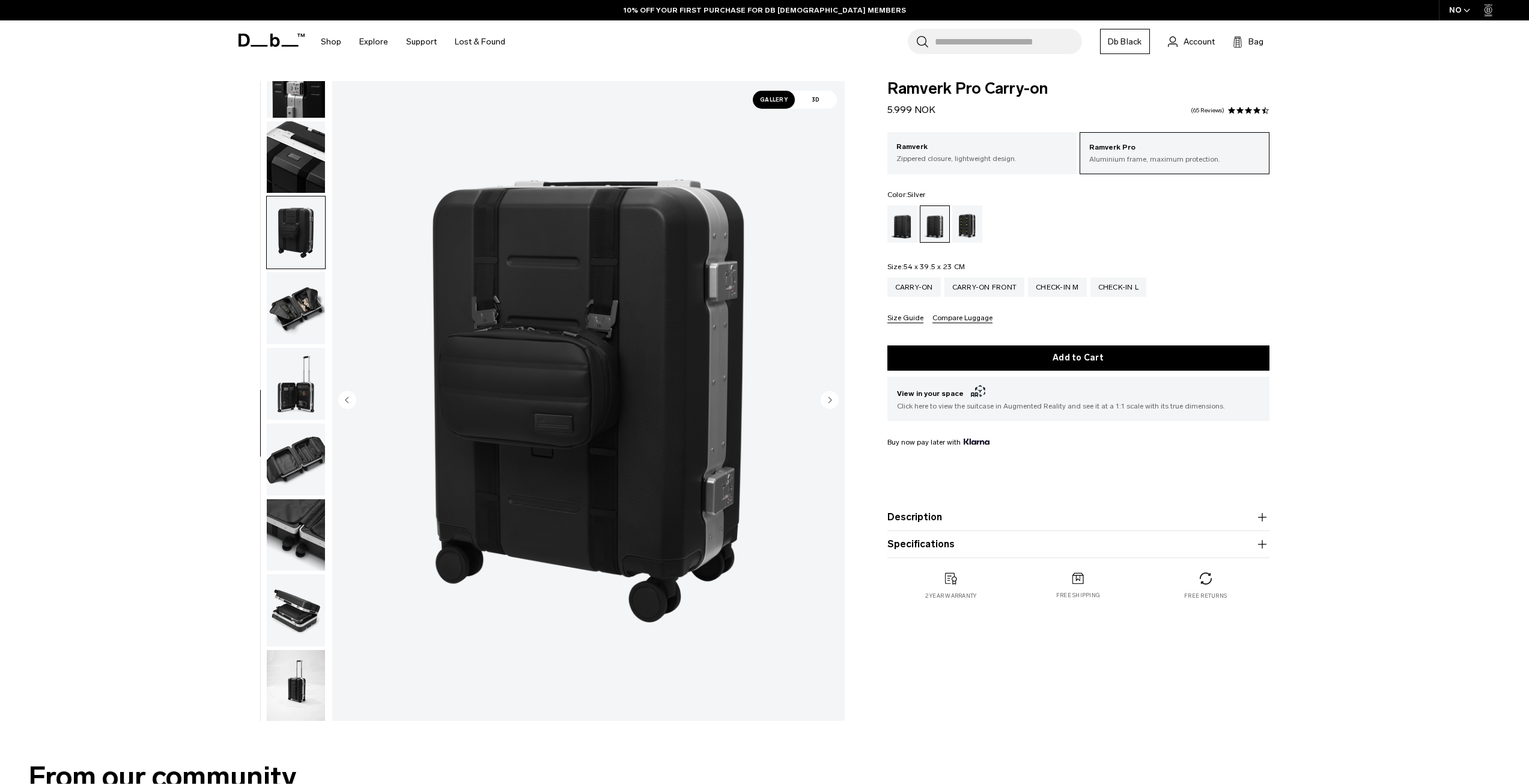
scroll to position [416, 0]
click at [311, 353] on img "button" at bounding box center [296, 382] width 58 height 72
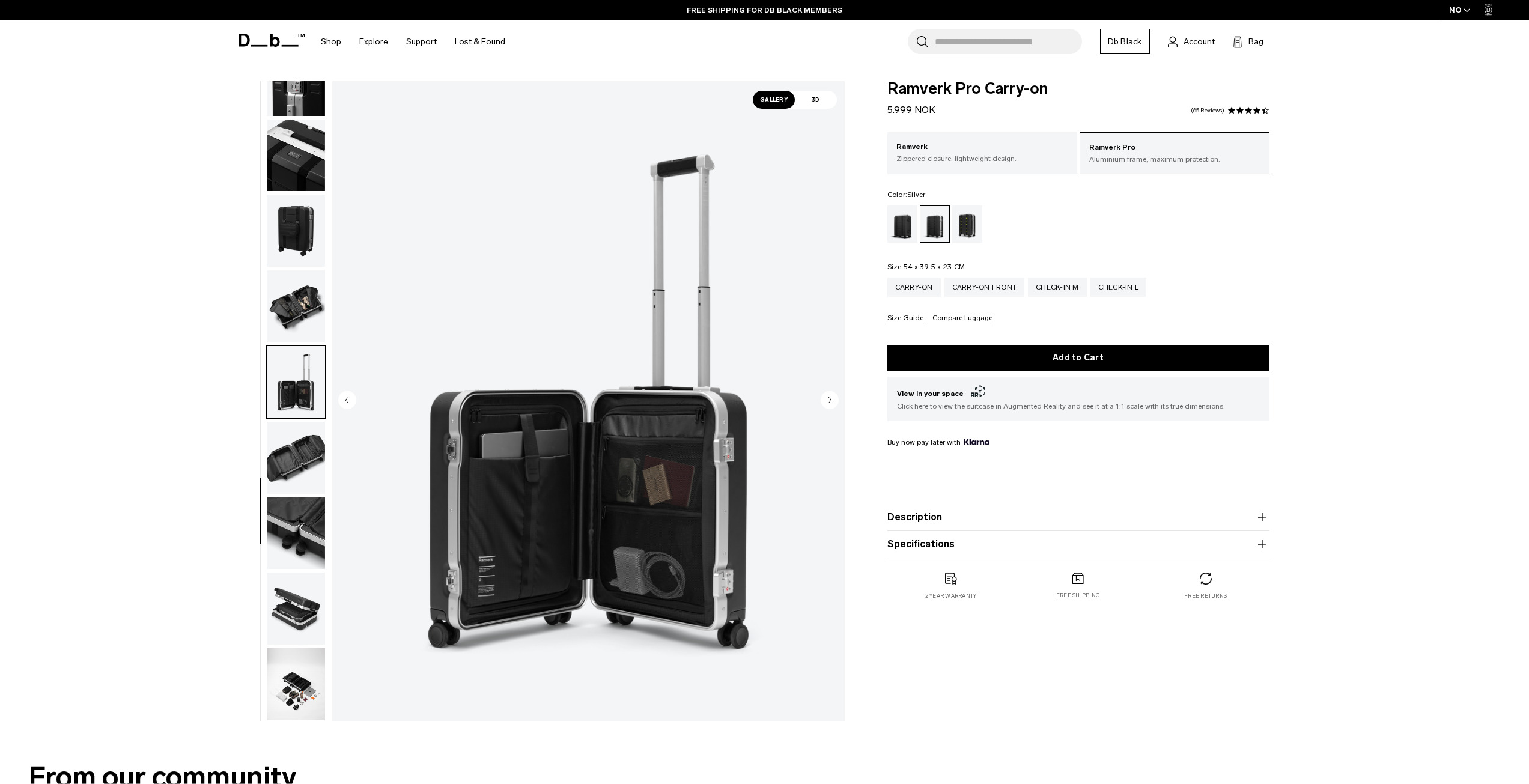
click at [279, 596] on img "button" at bounding box center [296, 609] width 58 height 72
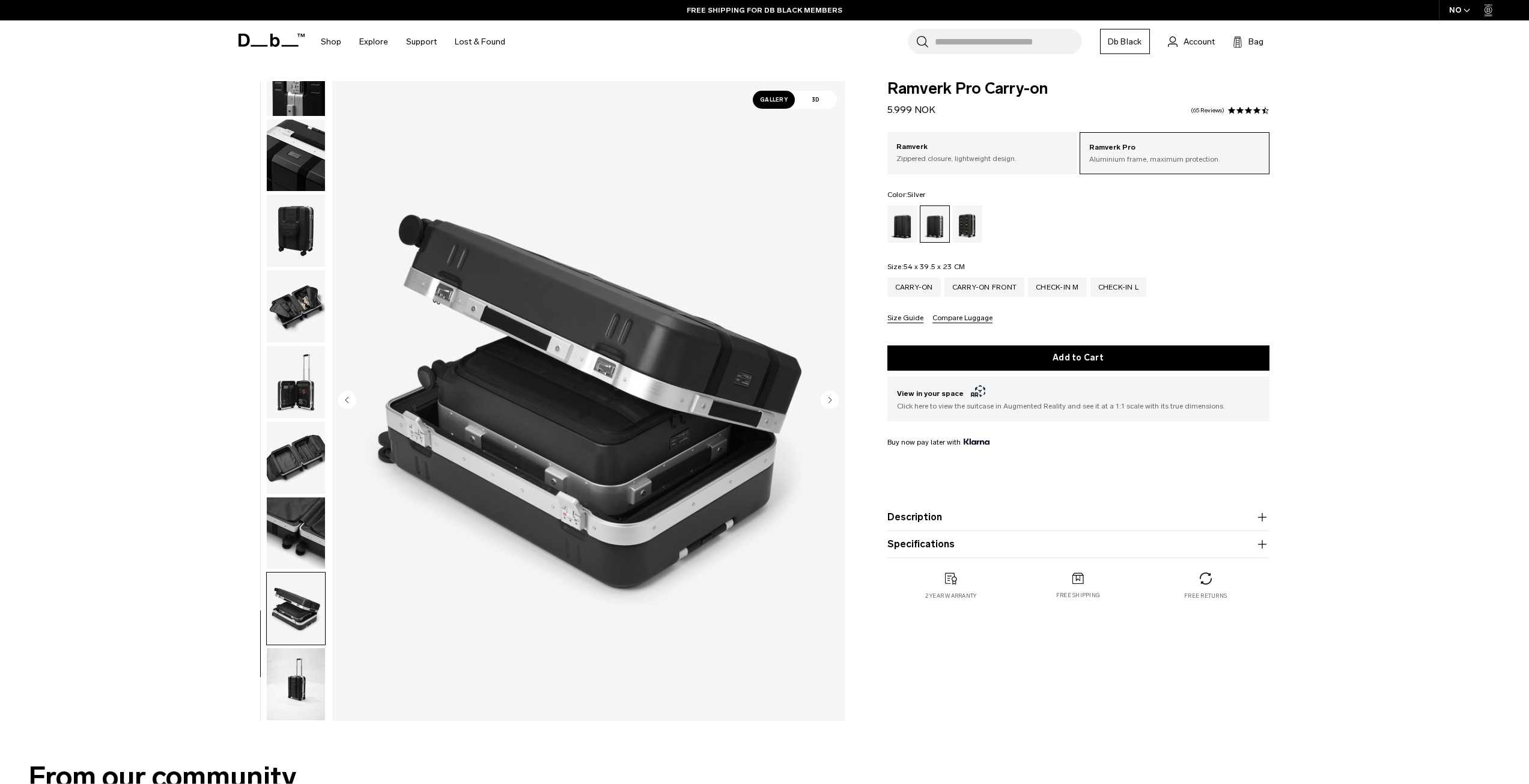
click at [315, 667] on img "button" at bounding box center [296, 684] width 58 height 72
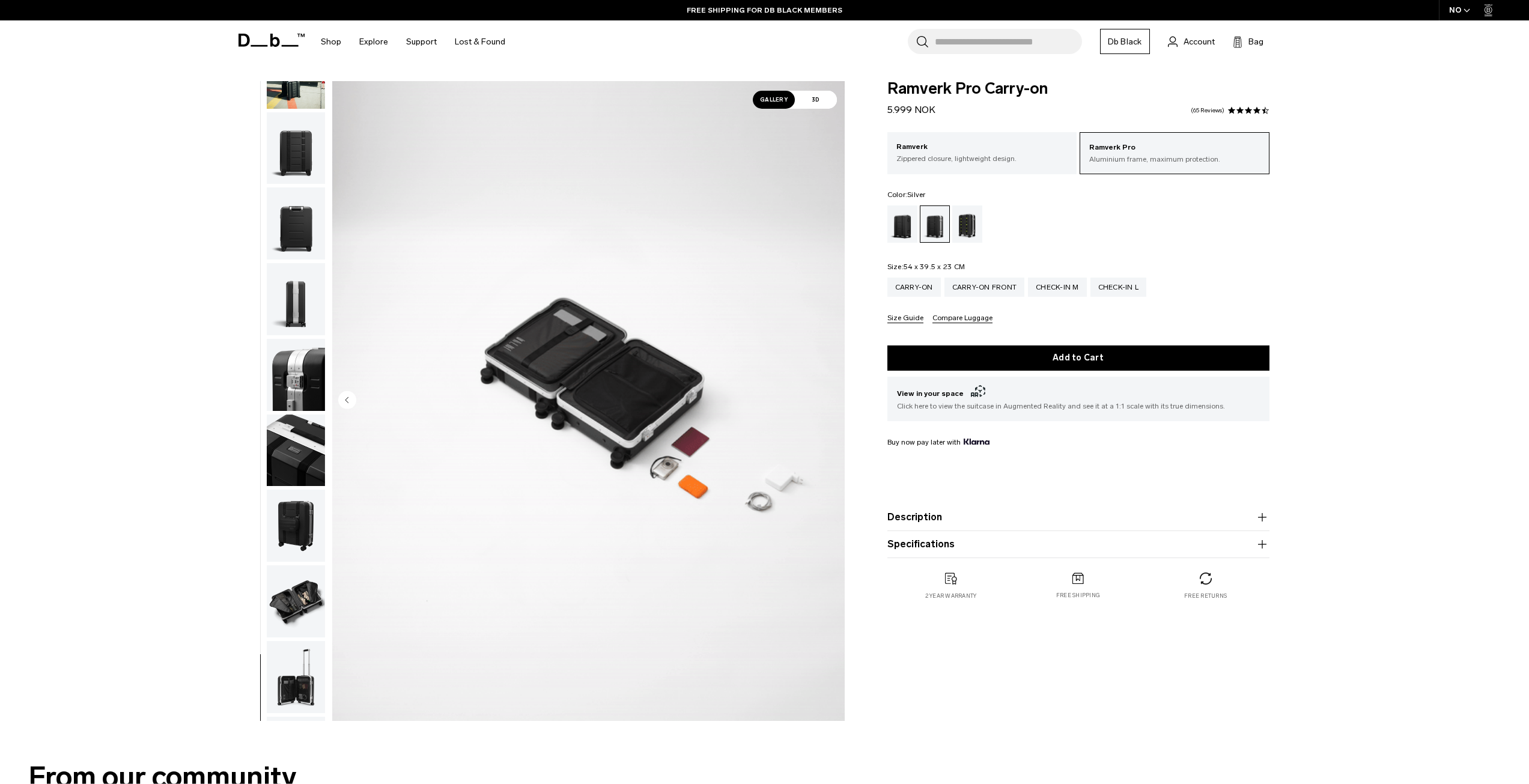
click at [289, 369] on img "button" at bounding box center [296, 375] width 58 height 72
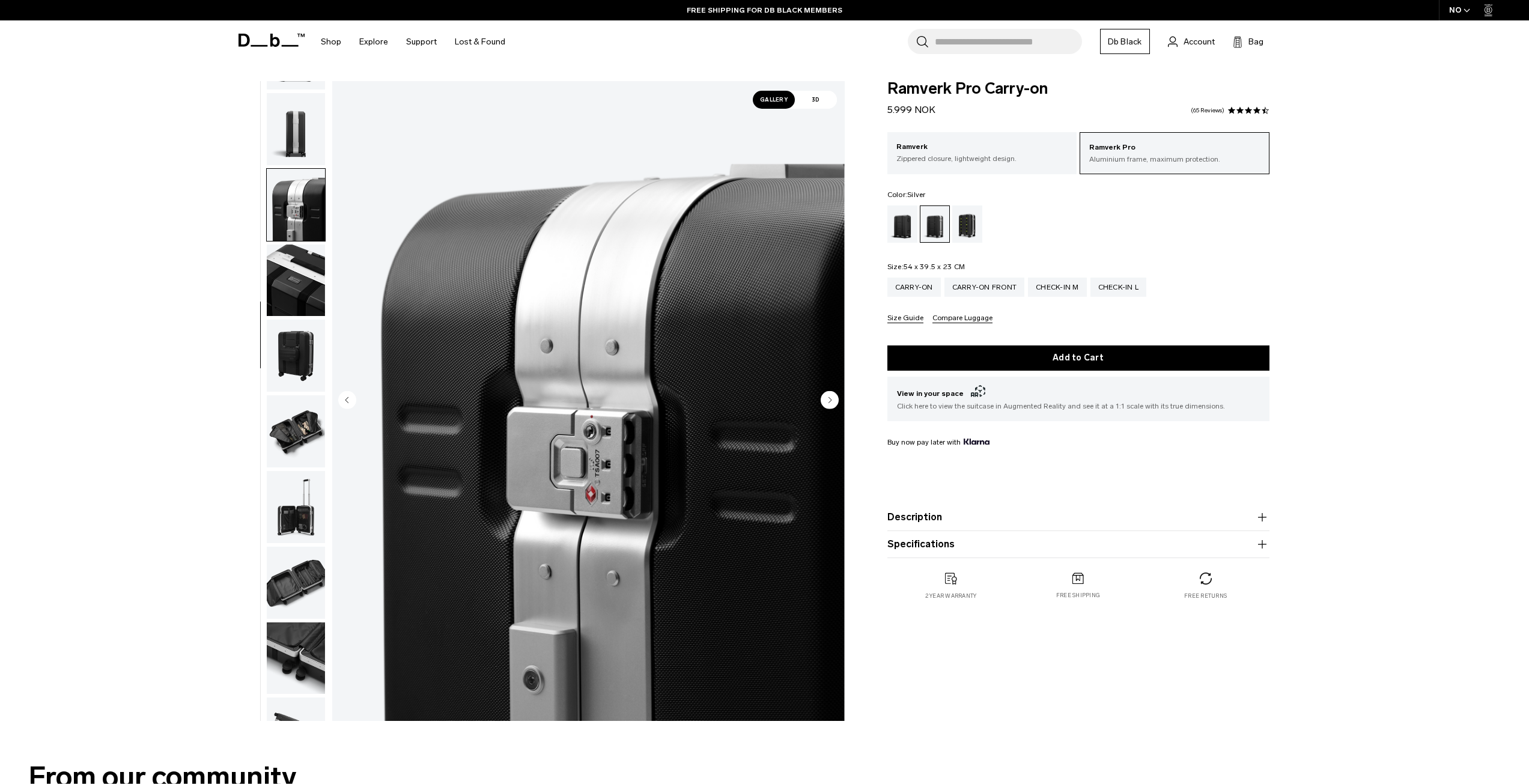
scroll to position [378, 0]
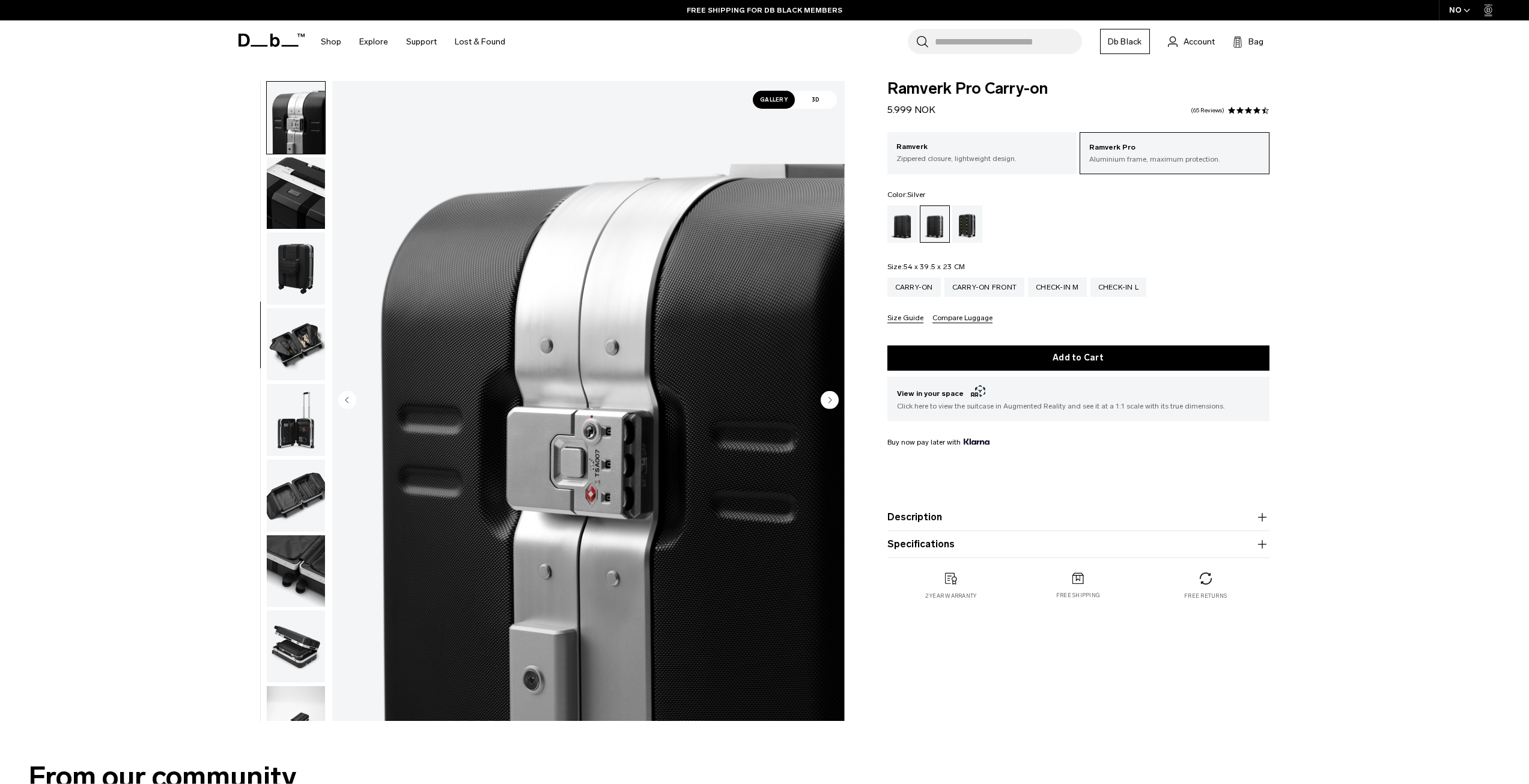
click at [283, 511] on img "button" at bounding box center [296, 496] width 58 height 72
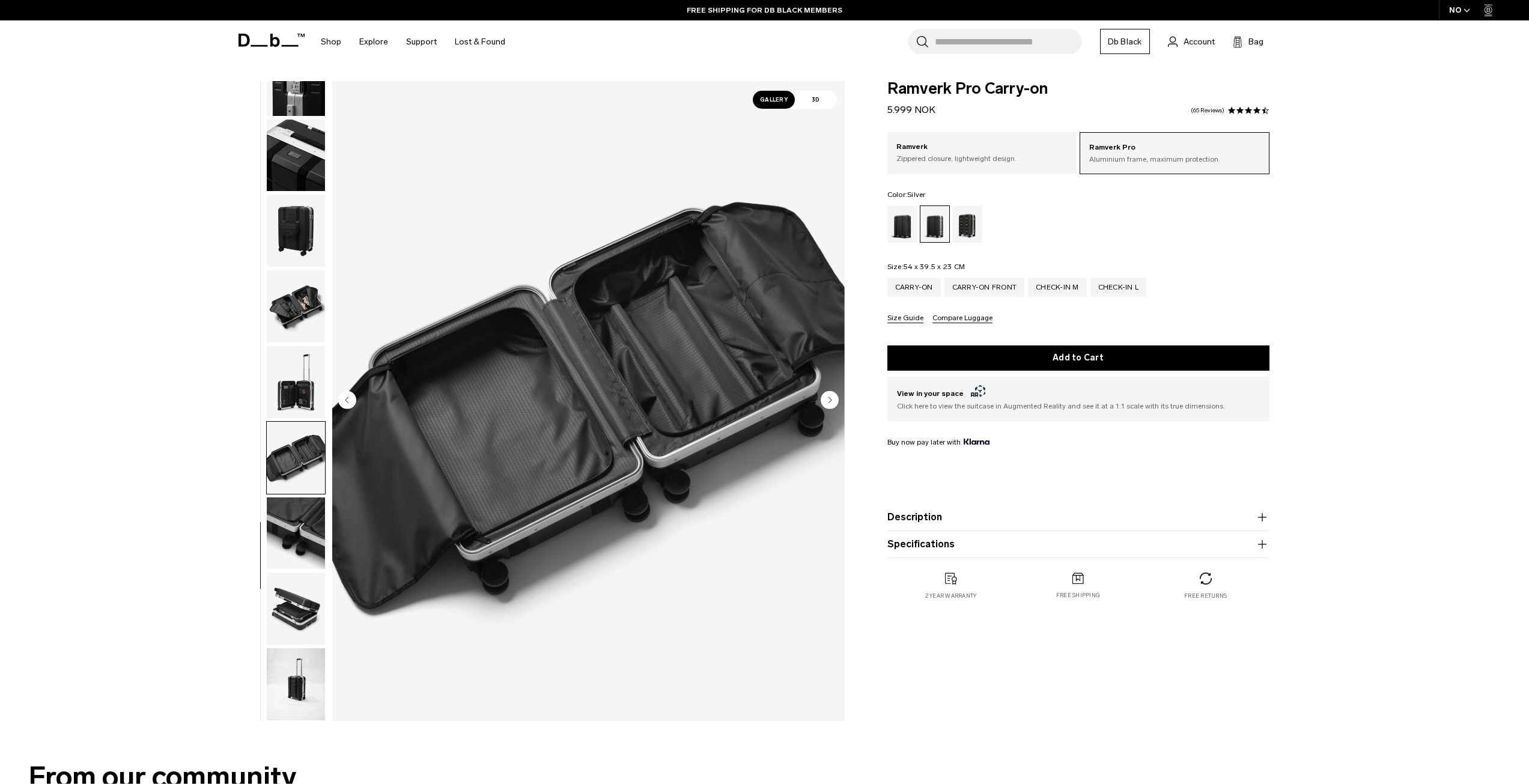
click at [295, 372] on img "button" at bounding box center [296, 382] width 58 height 72
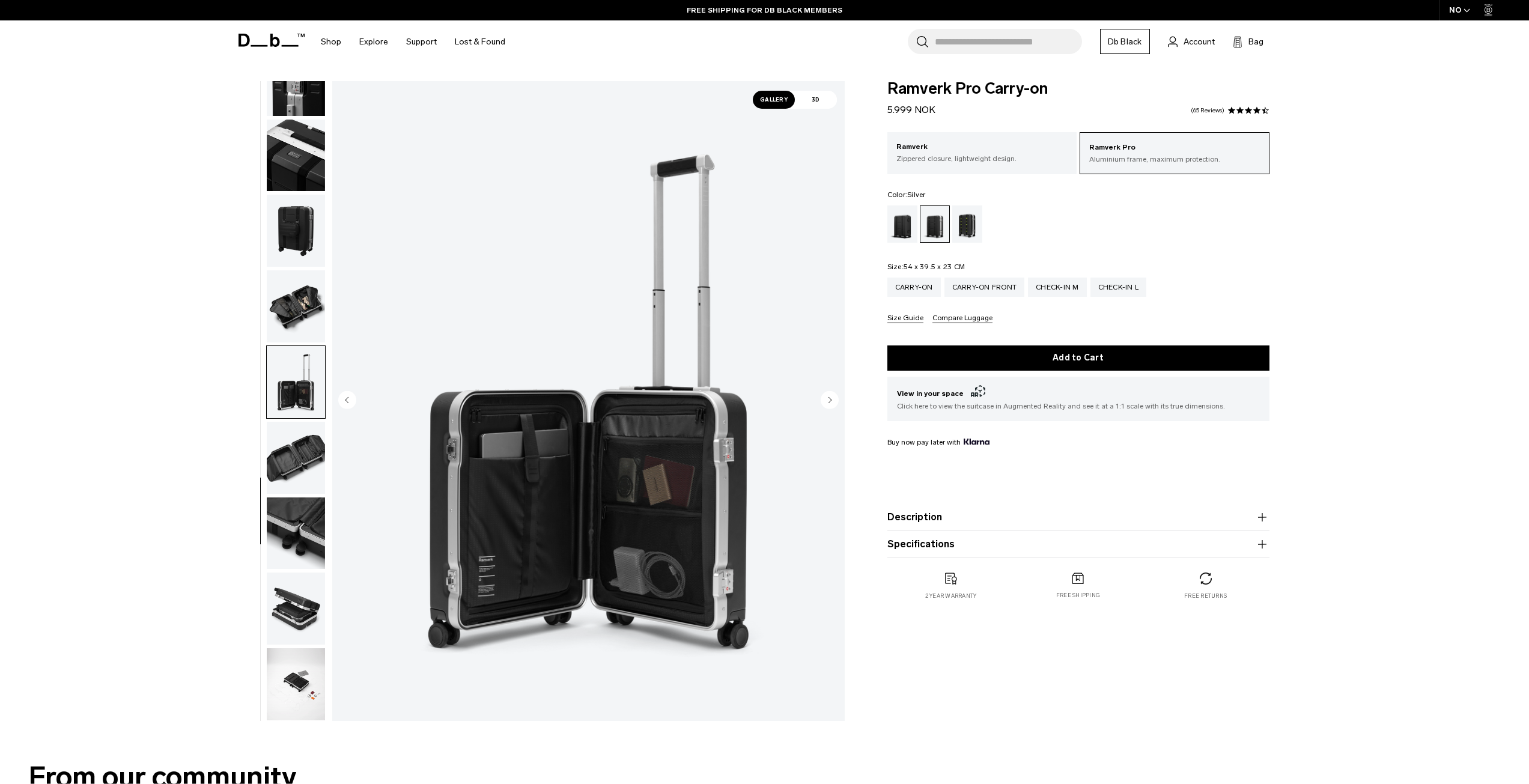
click at [300, 452] on img "button" at bounding box center [296, 458] width 58 height 72
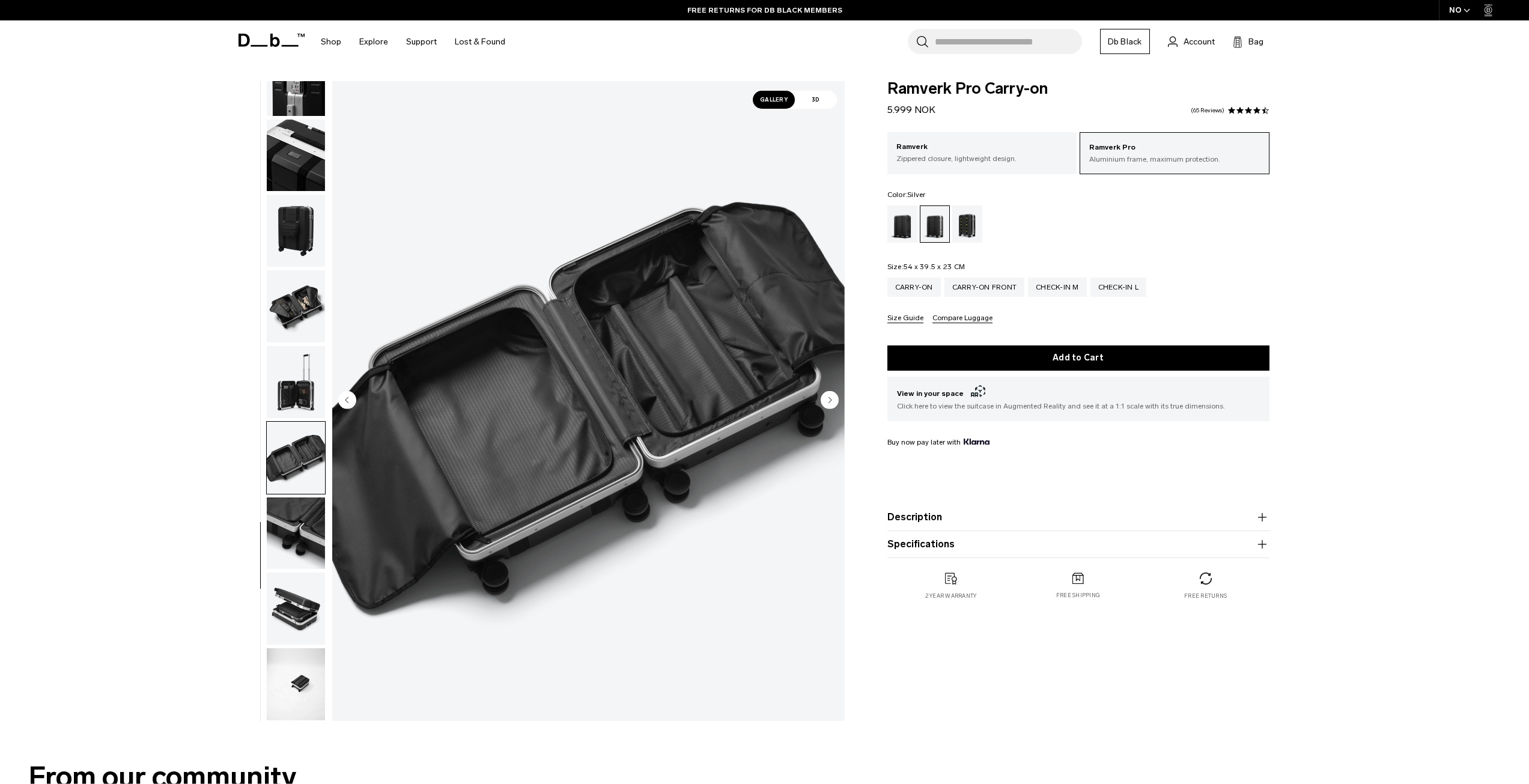
click at [289, 318] on img "button" at bounding box center [296, 306] width 58 height 72
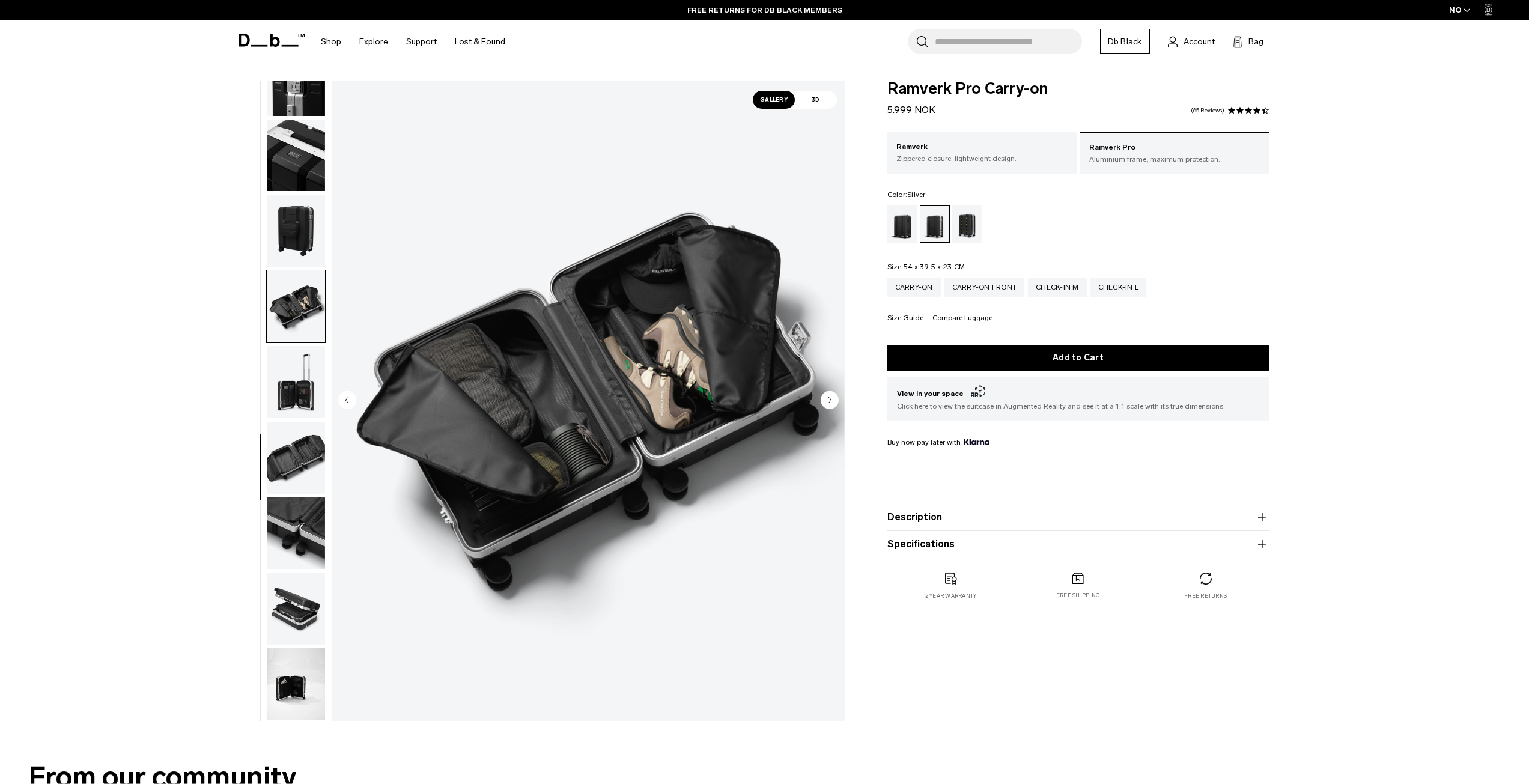
click at [310, 386] on img "button" at bounding box center [296, 382] width 58 height 72
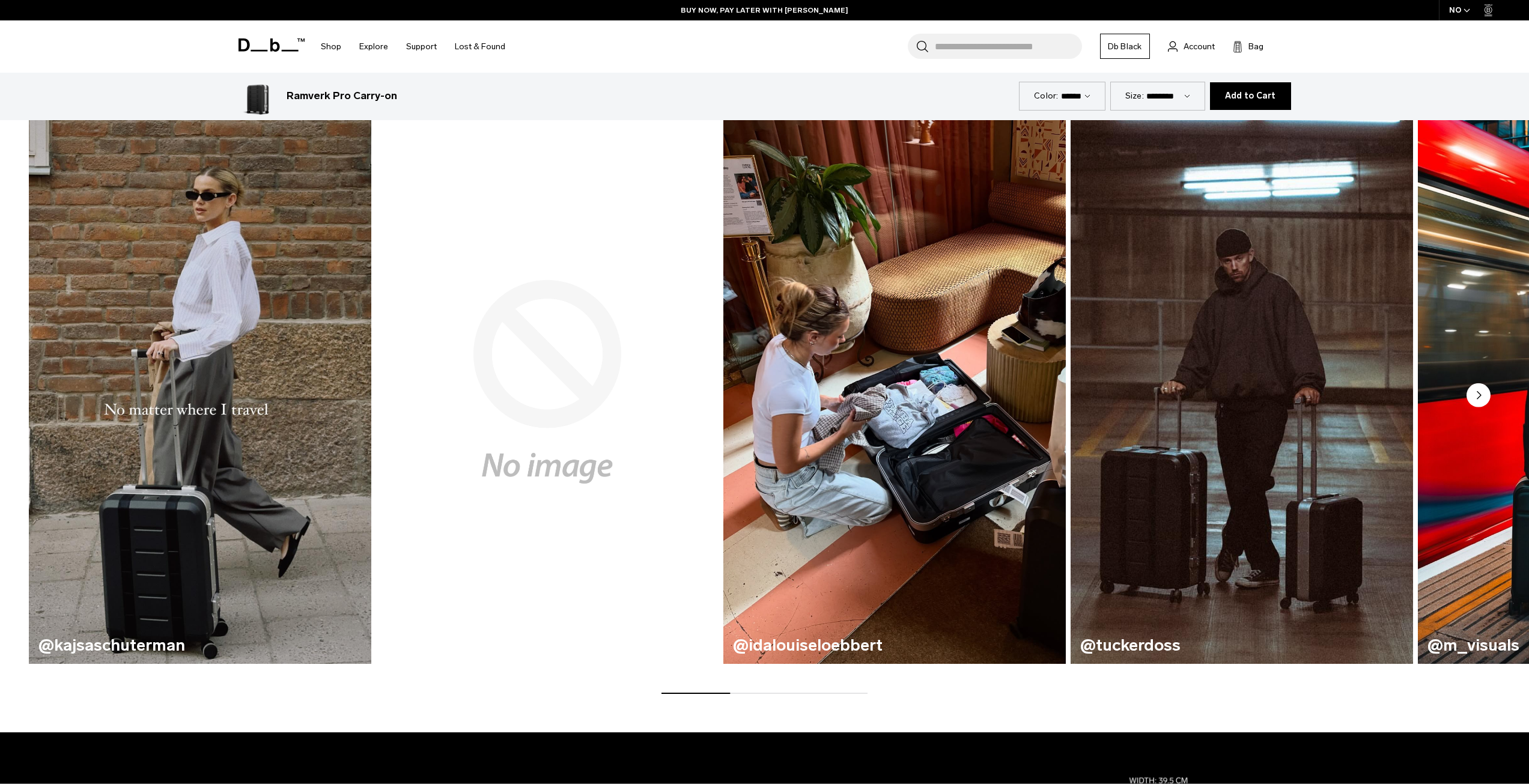
scroll to position [720, 0]
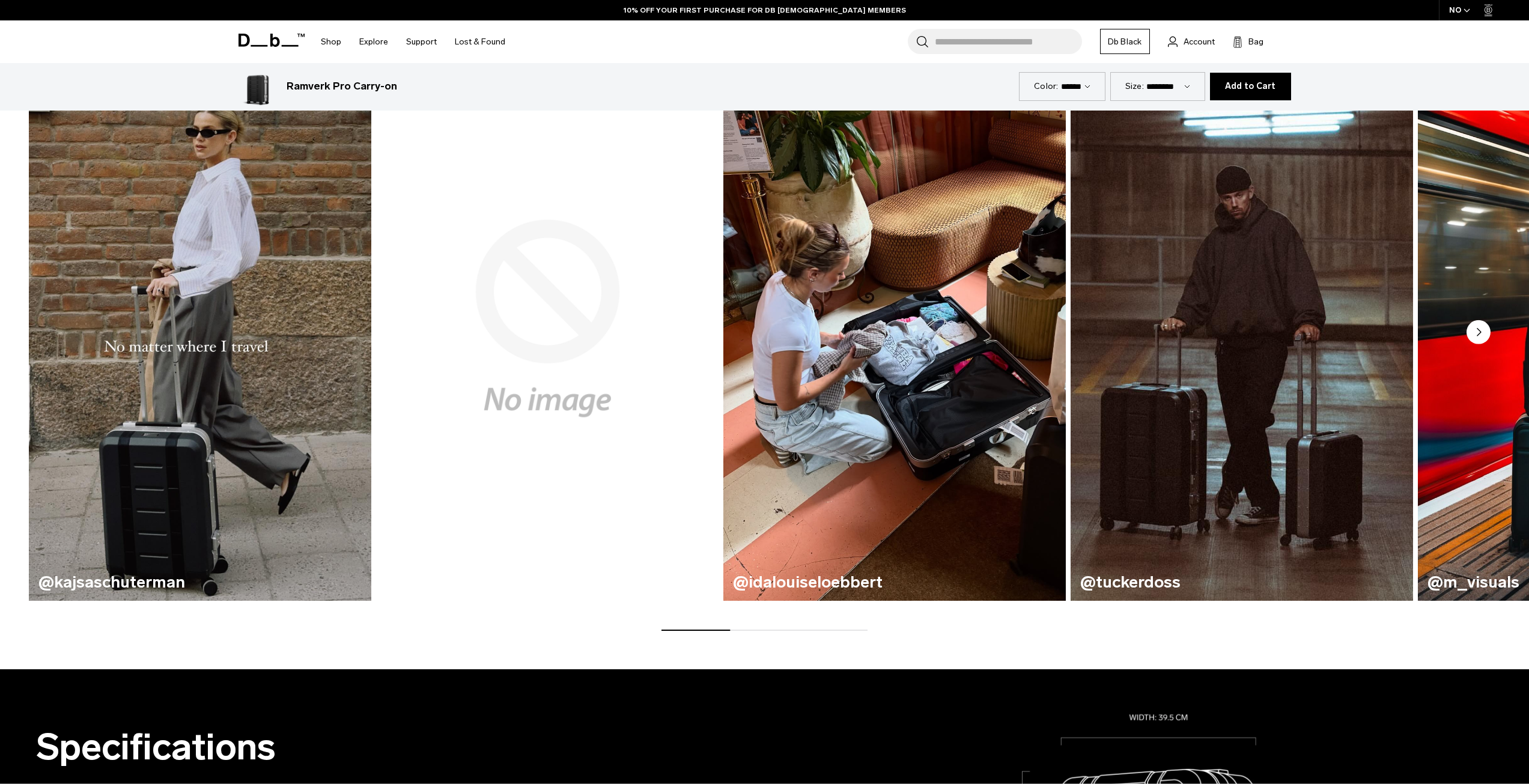
click at [1479, 335] on icon "Next slide" at bounding box center [1478, 332] width 24 height 24
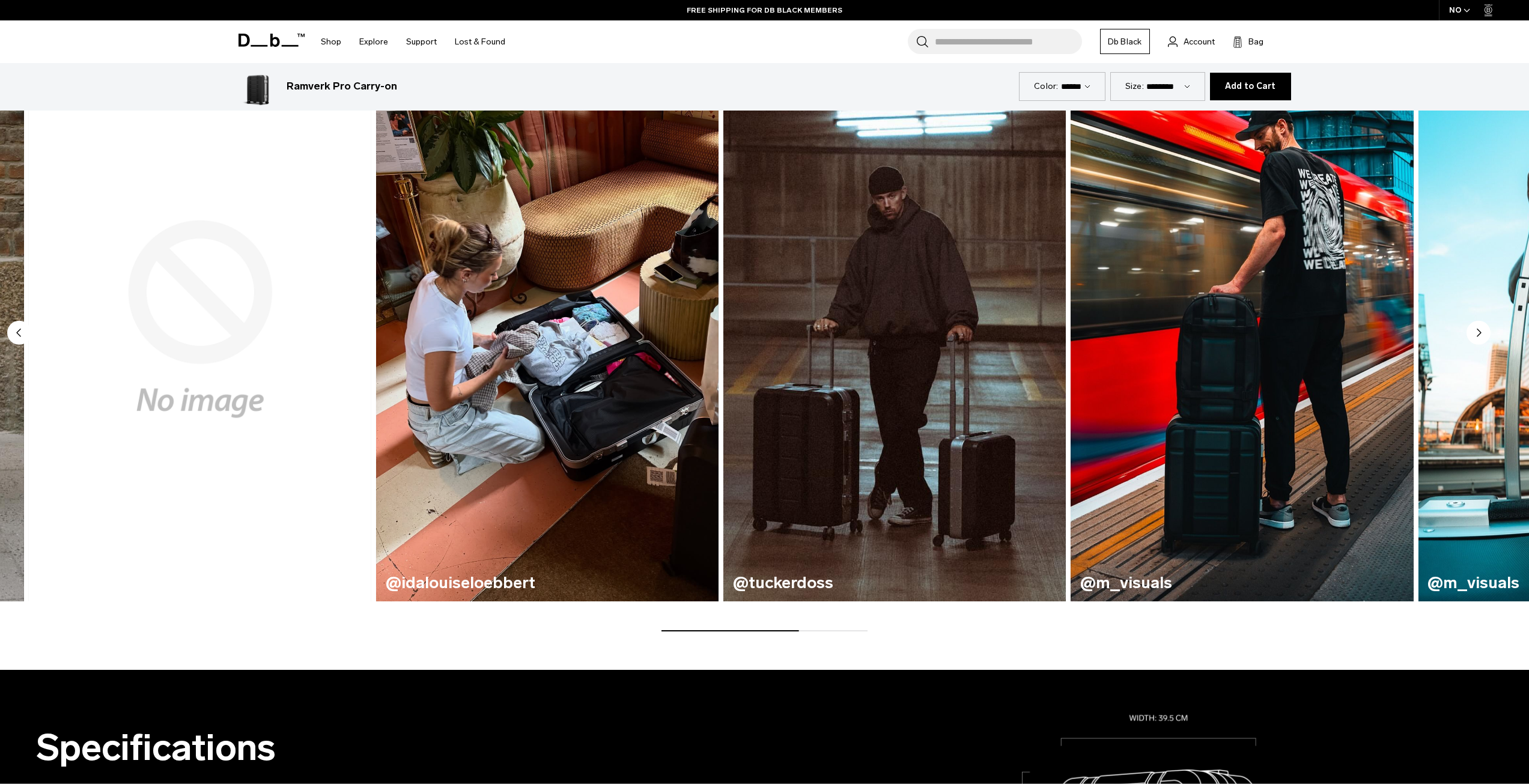
click at [1479, 335] on icon "Next slide" at bounding box center [1479, 332] width 4 height 7
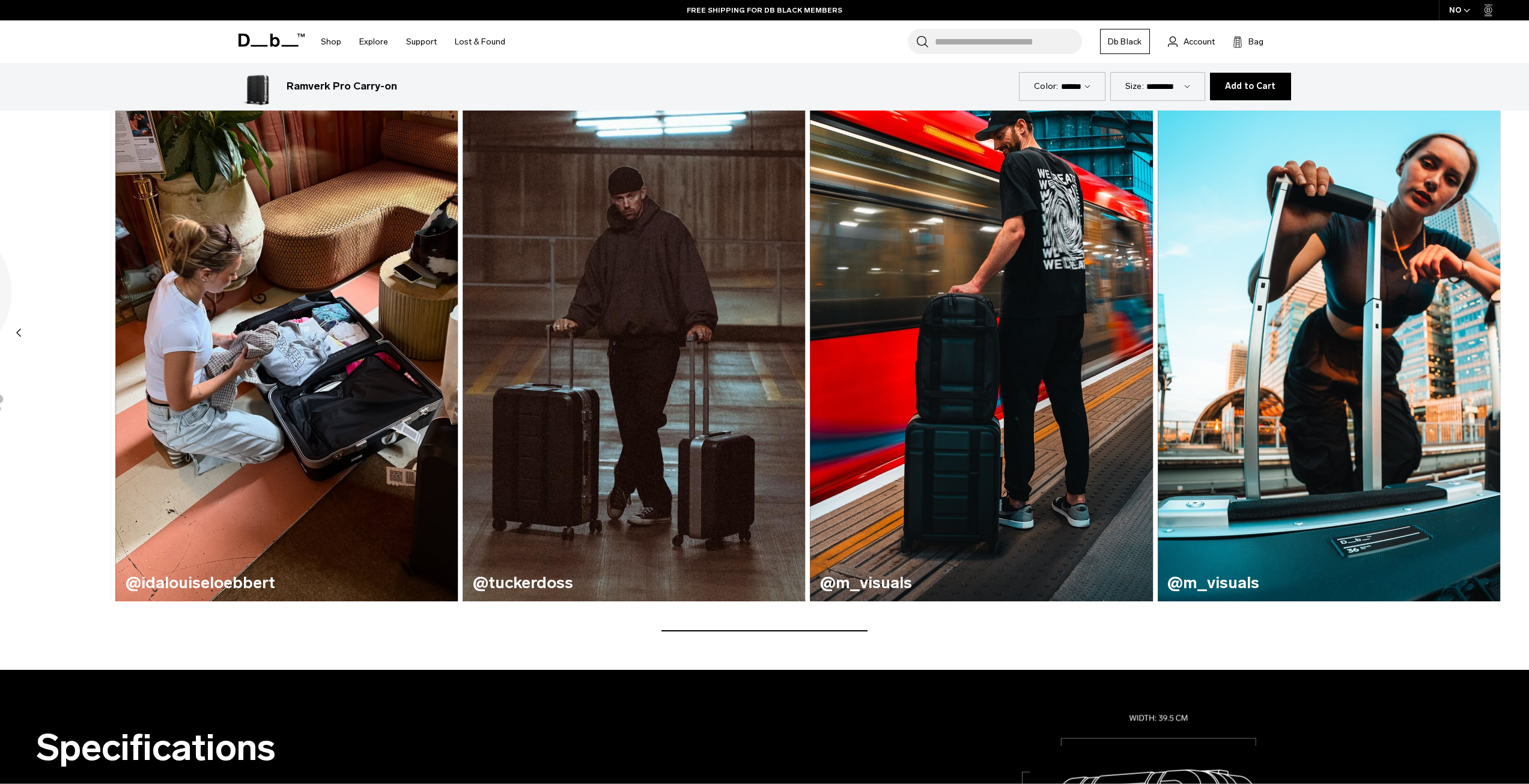
click at [1479, 335] on img "6 / 6" at bounding box center [1329, 319] width 342 height 565
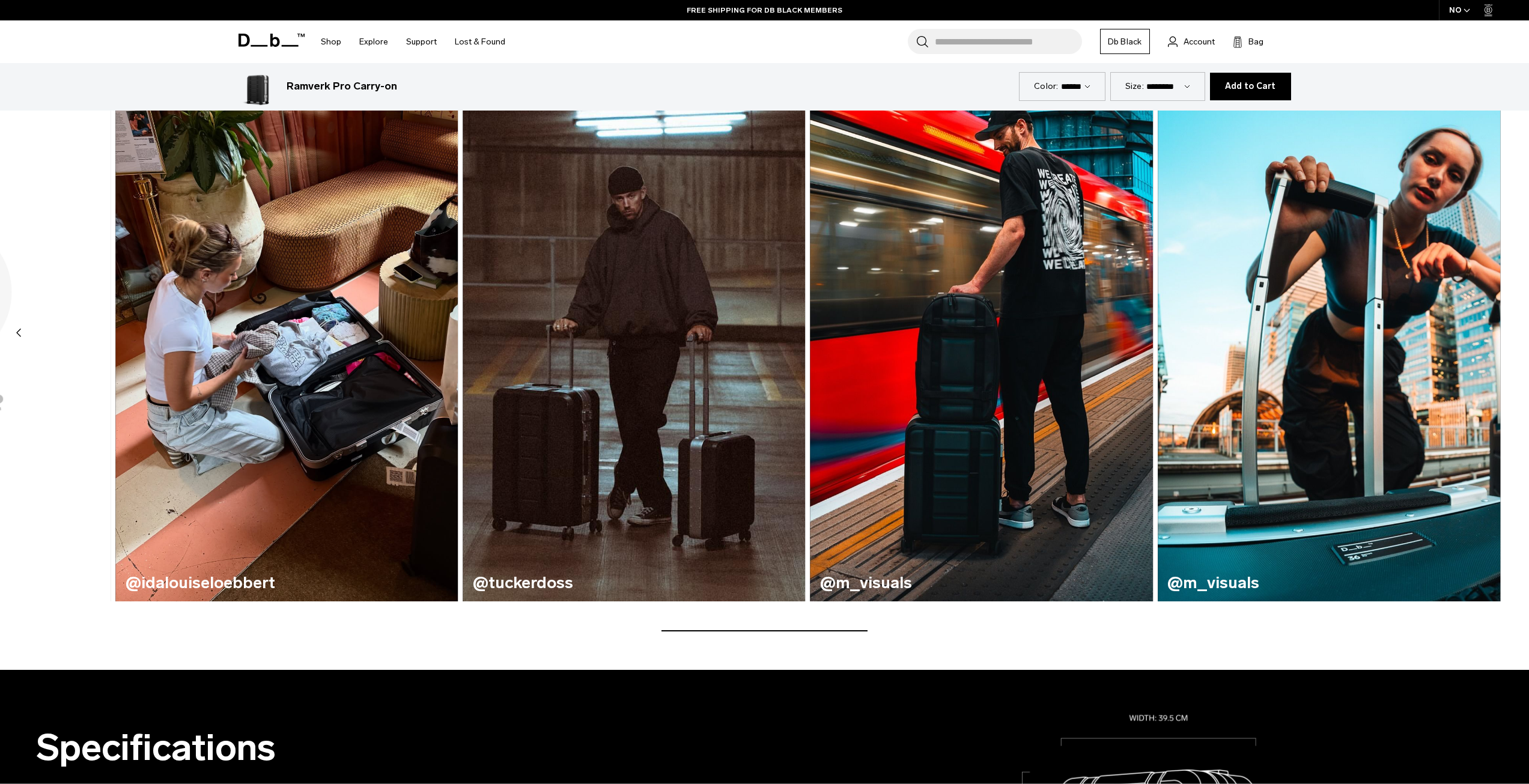
click at [1479, 335] on img "6 / 6" at bounding box center [1328, 319] width 353 height 582
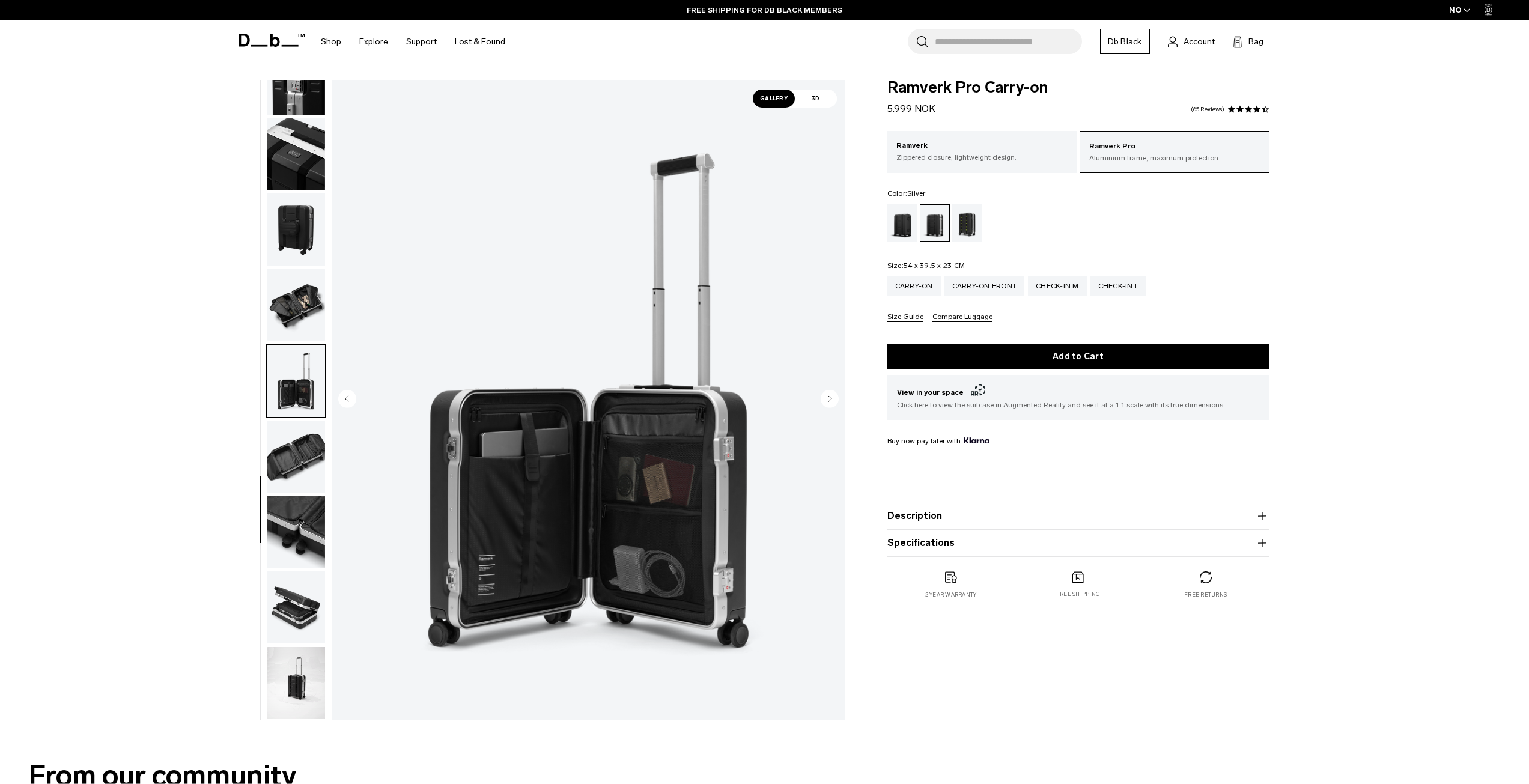
scroll to position [0, 0]
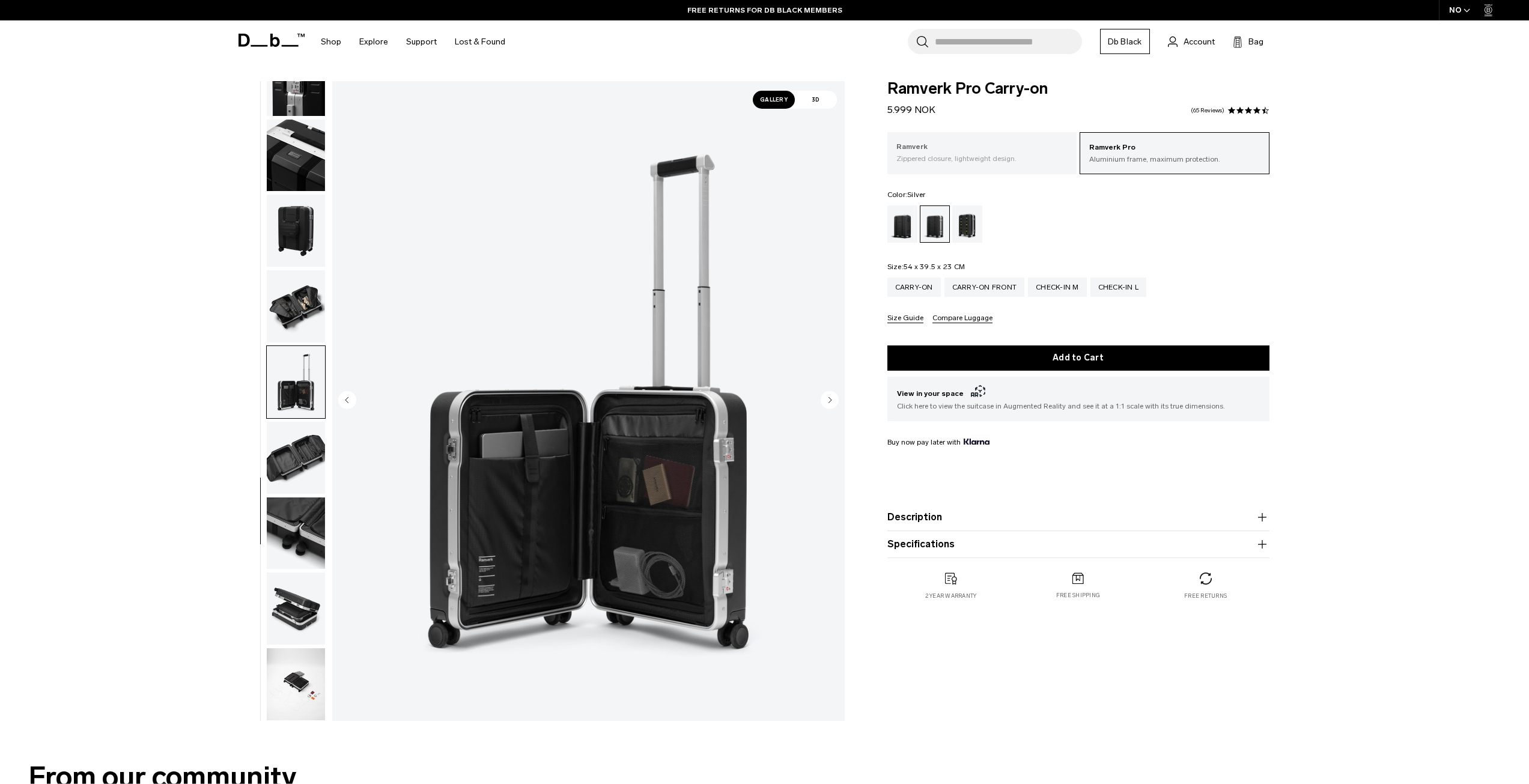
click at [935, 162] on p "Zippered closure, lightweight design." at bounding box center [982, 158] width 172 height 11
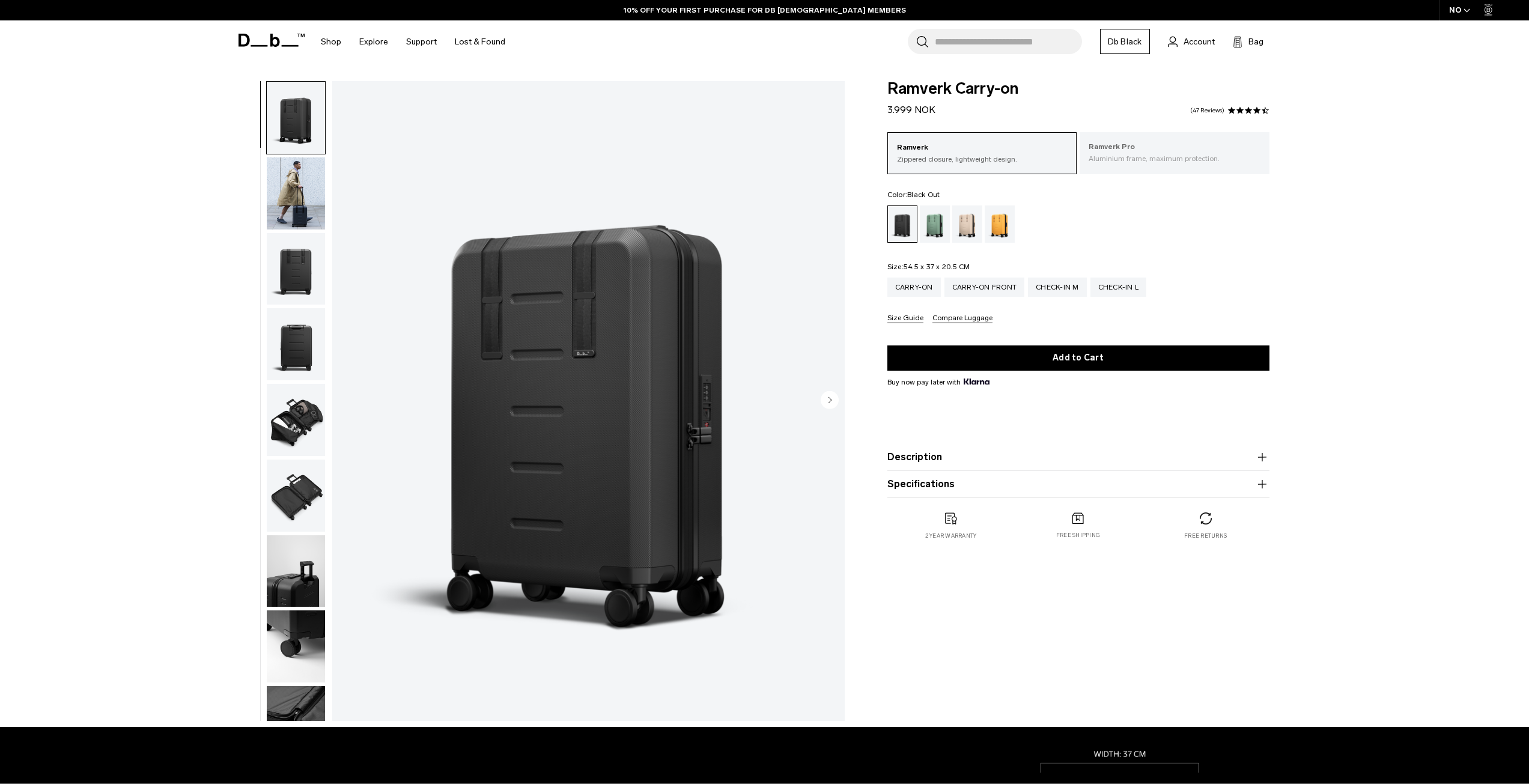
click at [1193, 155] on p "Aluminium frame, maximum protection." at bounding box center [1175, 158] width 172 height 11
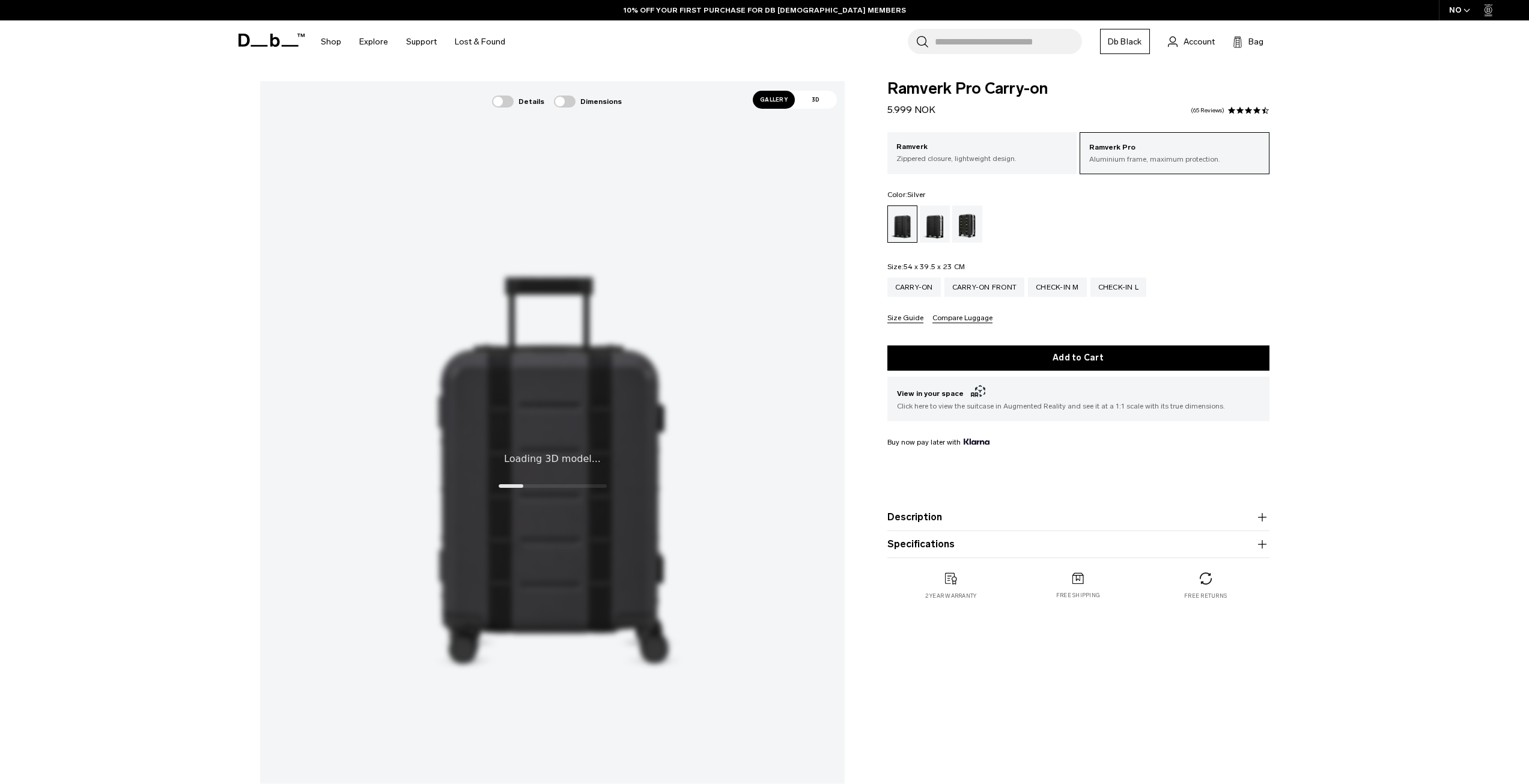
click at [935, 229] on div "Silver" at bounding box center [935, 223] width 31 height 37
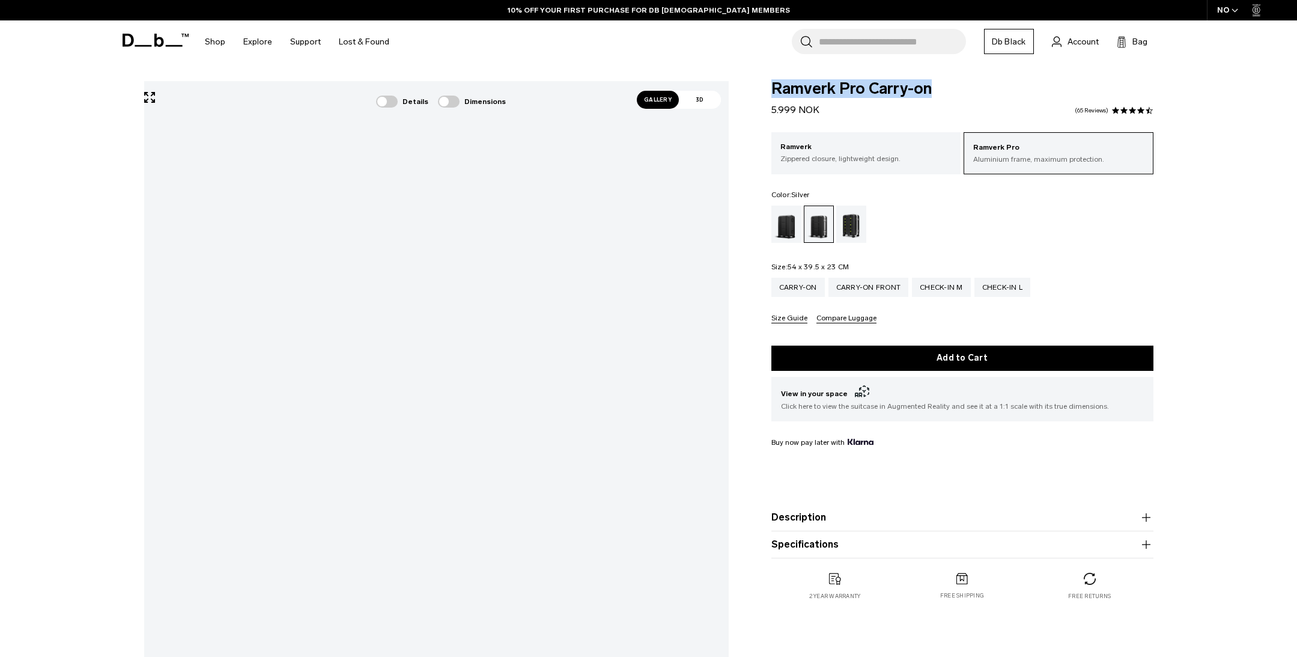
drag, startPoint x: 942, startPoint y: 90, endPoint x: 767, endPoint y: 91, distance: 174.8
click at [767, 91] on div "Ramverk Pro Carry-on 5.999 NOK 4.5 star rating 65 Reviews Ramverk Pro Aluminium…" at bounding box center [962, 352] width 454 height 543
